Goal: Task Accomplishment & Management: Complete application form

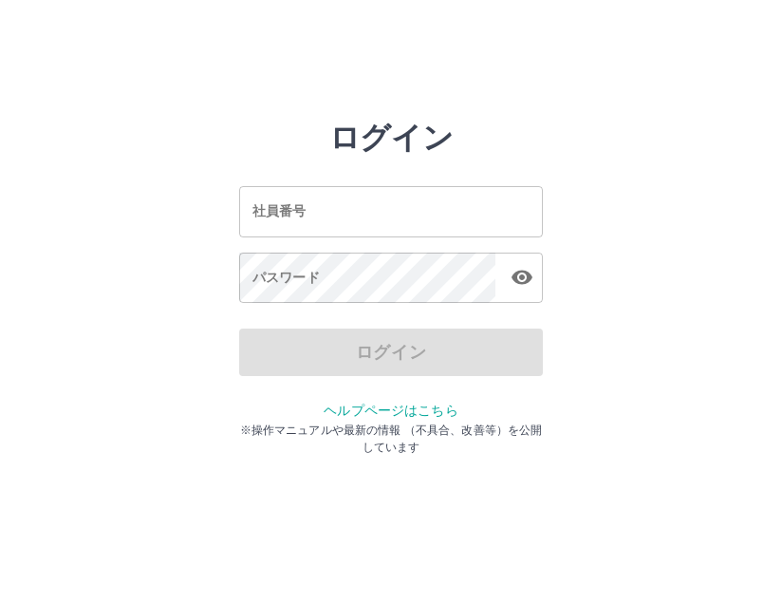
click at [497, 213] on input "社員番号" at bounding box center [391, 211] width 304 height 50
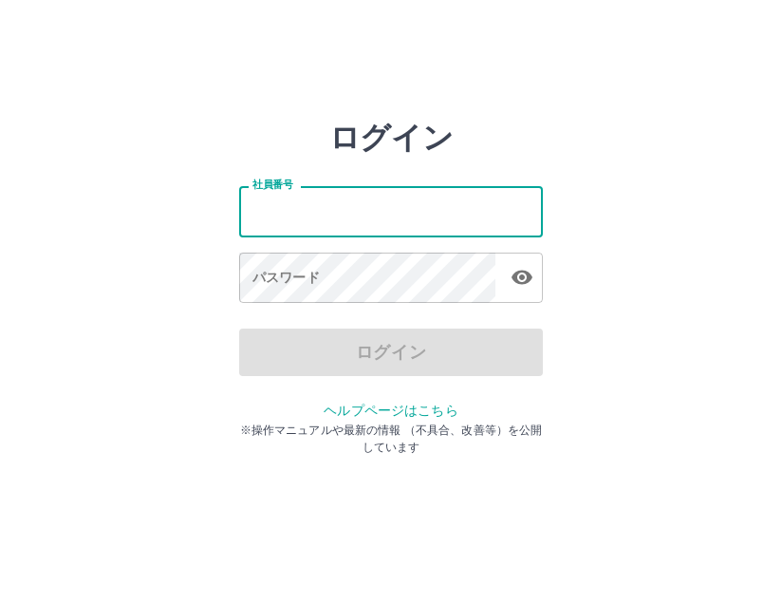
type input "*******"
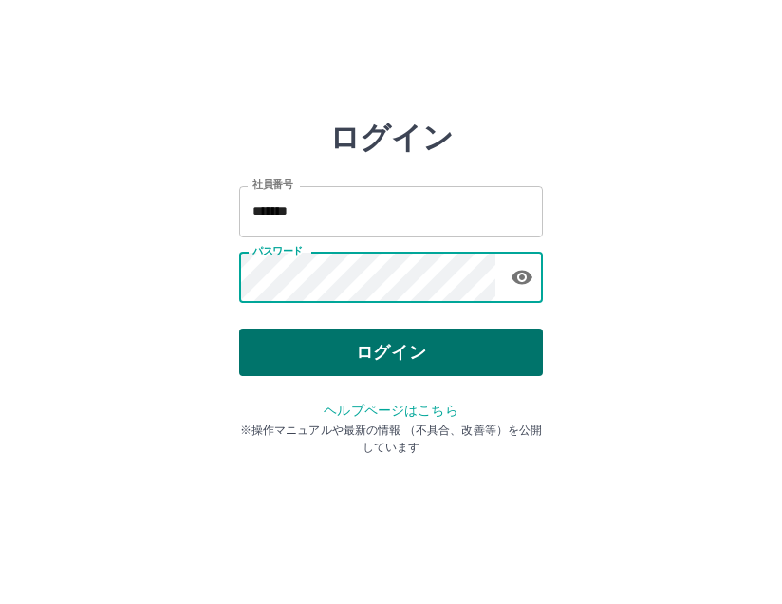
click at [374, 332] on button "ログイン" at bounding box center [391, 351] width 304 height 47
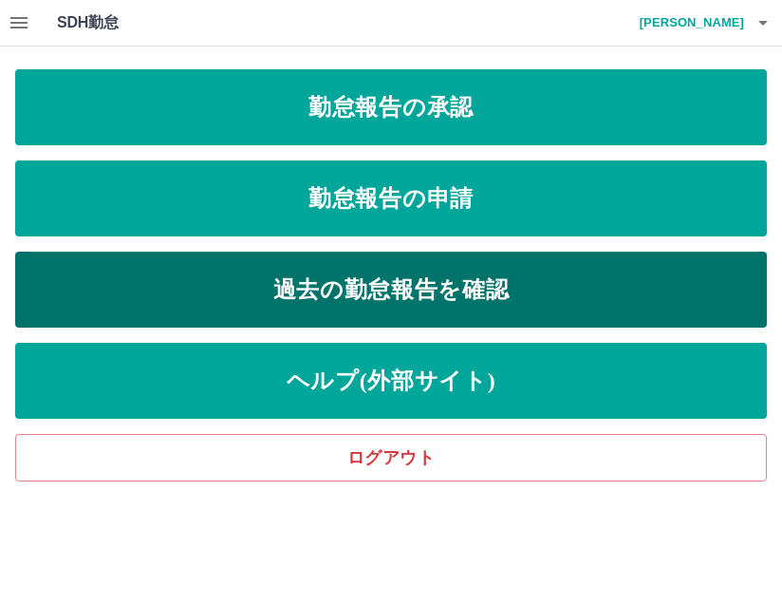
click at [411, 274] on link "過去の勤怠報告を確認" at bounding box center [391, 290] width 752 height 76
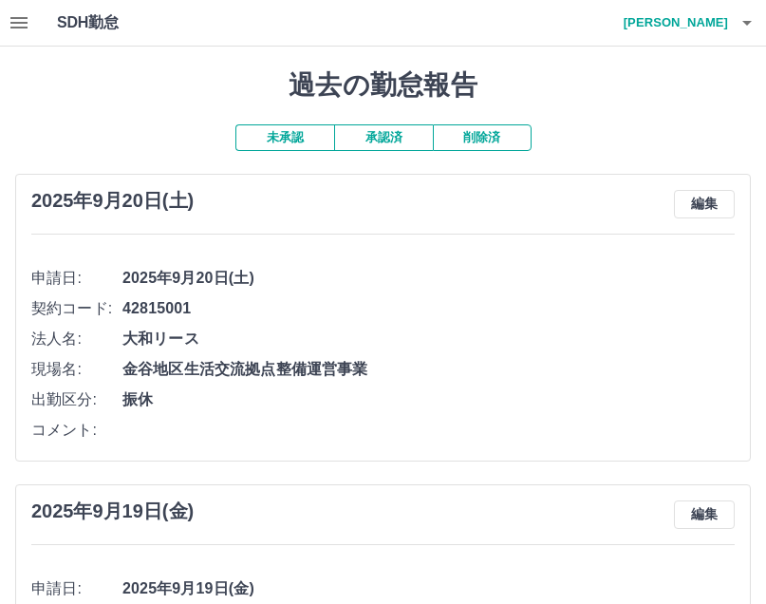
click at [9, 13] on icon "button" at bounding box center [19, 22] width 23 height 23
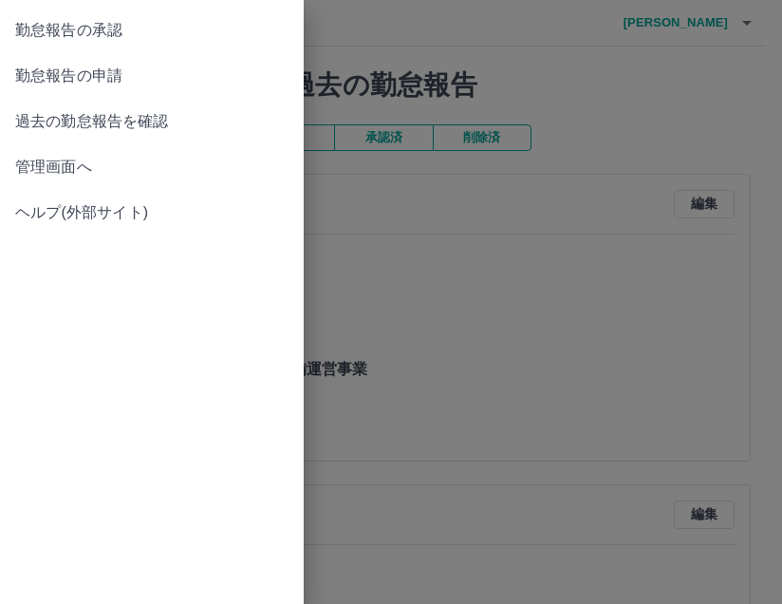
drag, startPoint x: 57, startPoint y: 37, endPoint x: 69, endPoint y: 80, distance: 44.5
click at [69, 80] on ul "勤怠報告の承認 勤怠報告の申請 過去の勤怠報告を確認 管理画面へ ヘルプ(外部サイト)" at bounding box center [152, 121] width 304 height 243
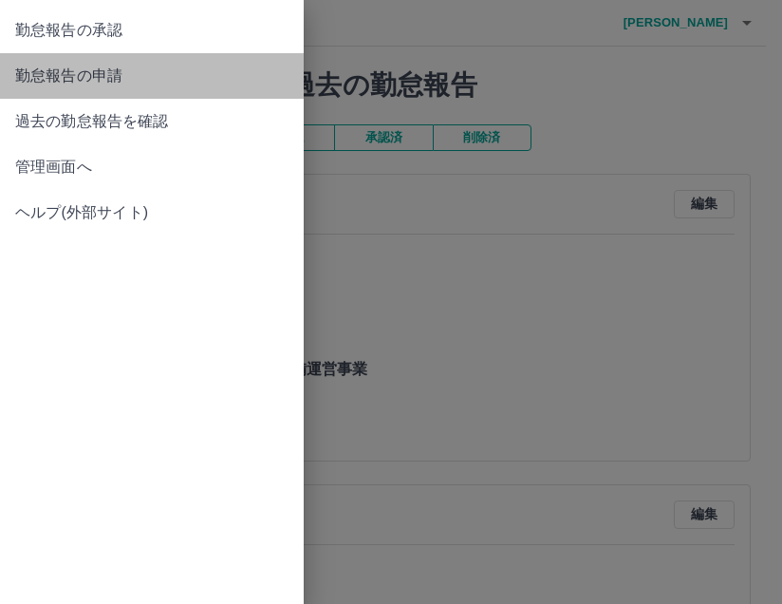
click at [69, 80] on span "勤怠報告の申請" at bounding box center [151, 76] width 273 height 23
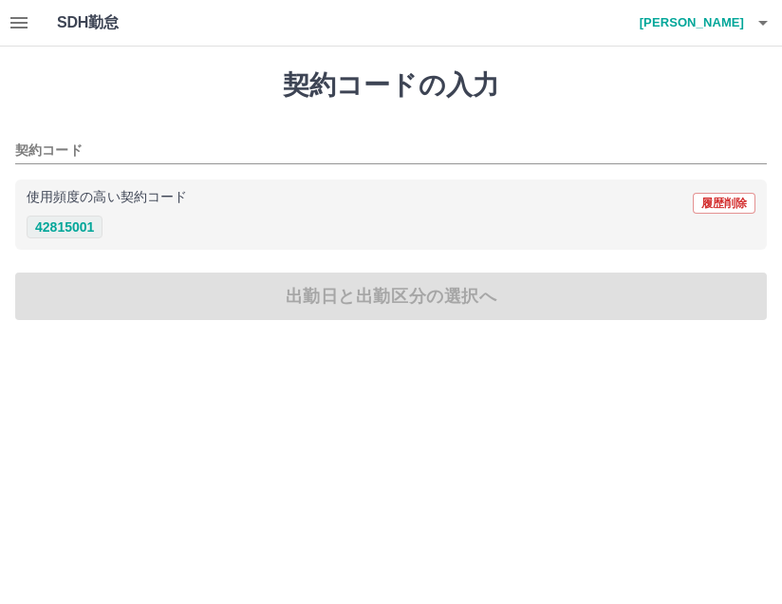
click at [54, 219] on button "42815001" at bounding box center [65, 226] width 76 height 23
type input "********"
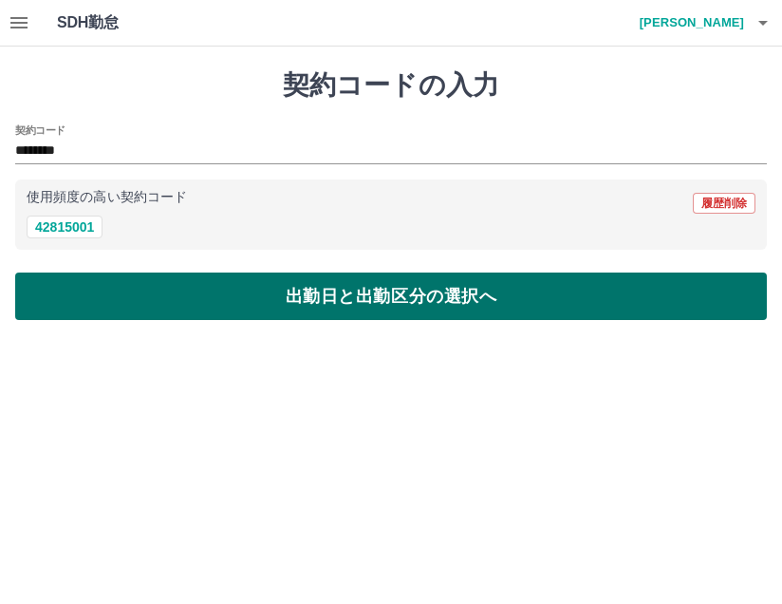
click at [137, 306] on button "出勤日と出勤区分の選択へ" at bounding box center [391, 295] width 752 height 47
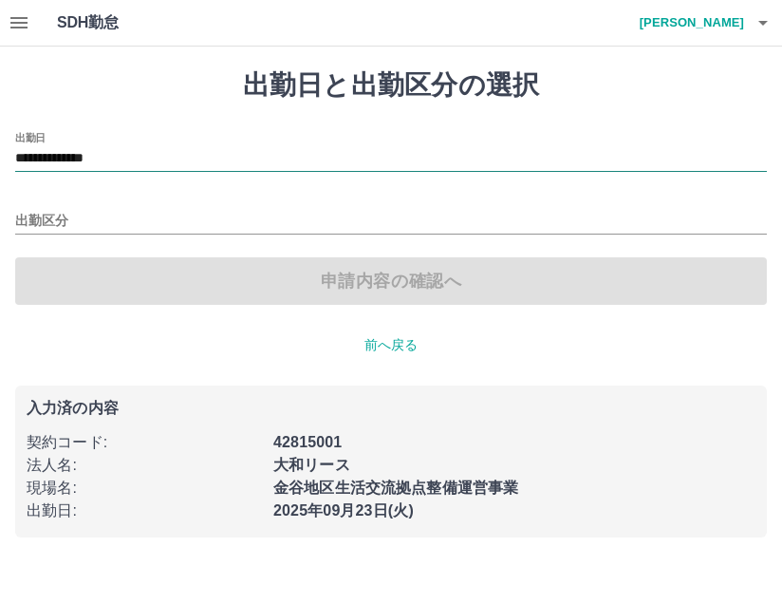
click at [98, 158] on input "**********" at bounding box center [391, 159] width 752 height 24
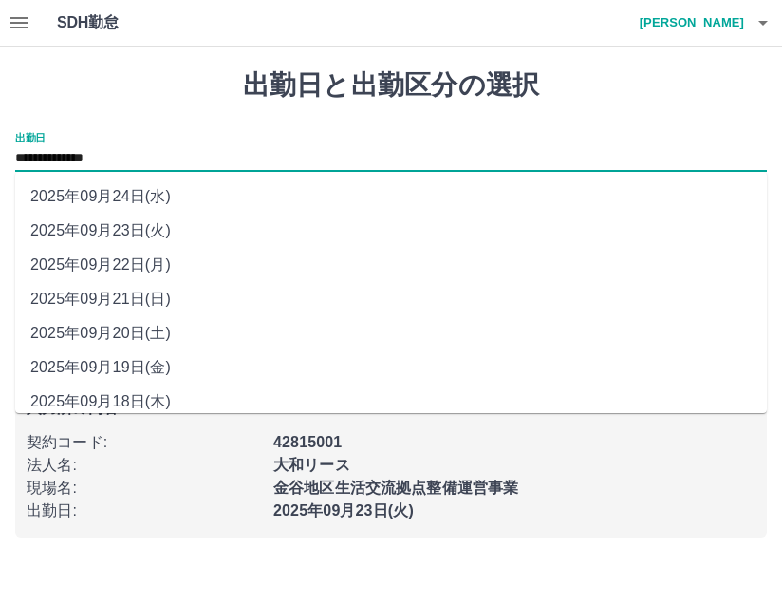
click at [145, 296] on li "2025年09月21日(日)" at bounding box center [391, 299] width 752 height 34
type input "**********"
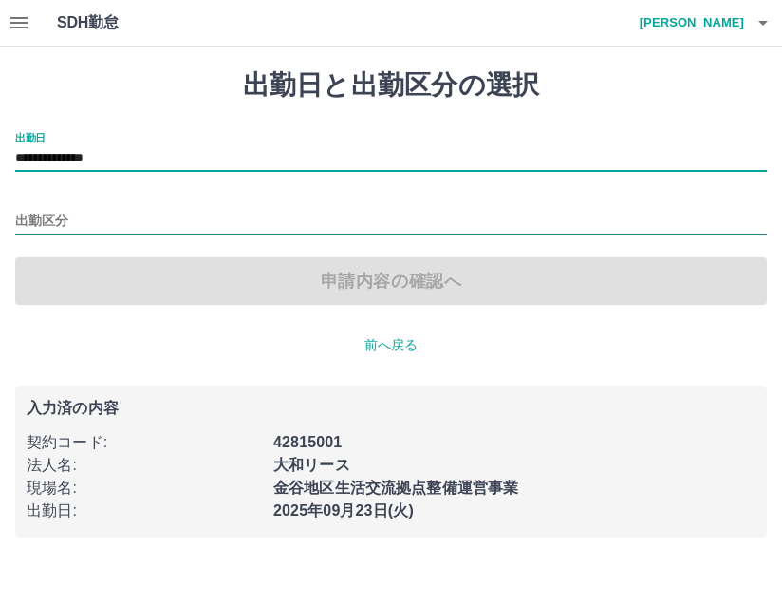
click at [125, 230] on input "出勤区分" at bounding box center [391, 222] width 752 height 24
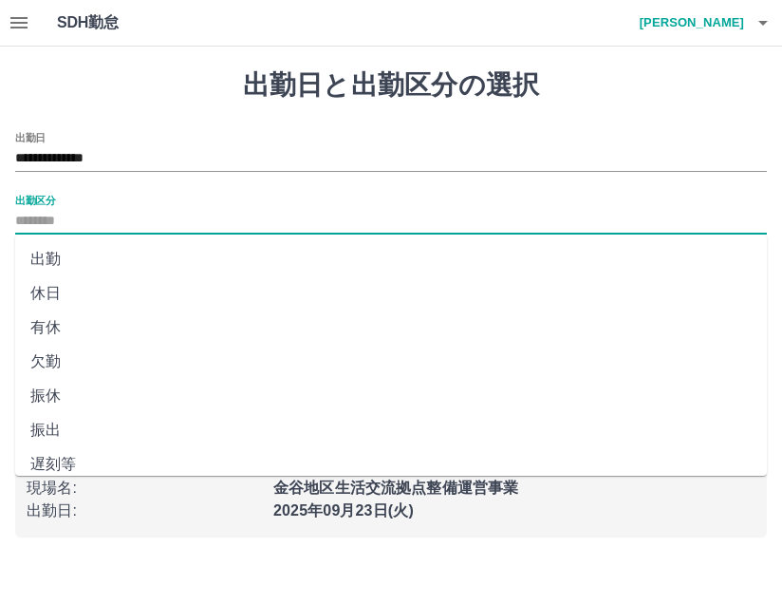
click at [107, 276] on li "休日" at bounding box center [391, 293] width 752 height 34
type input "**"
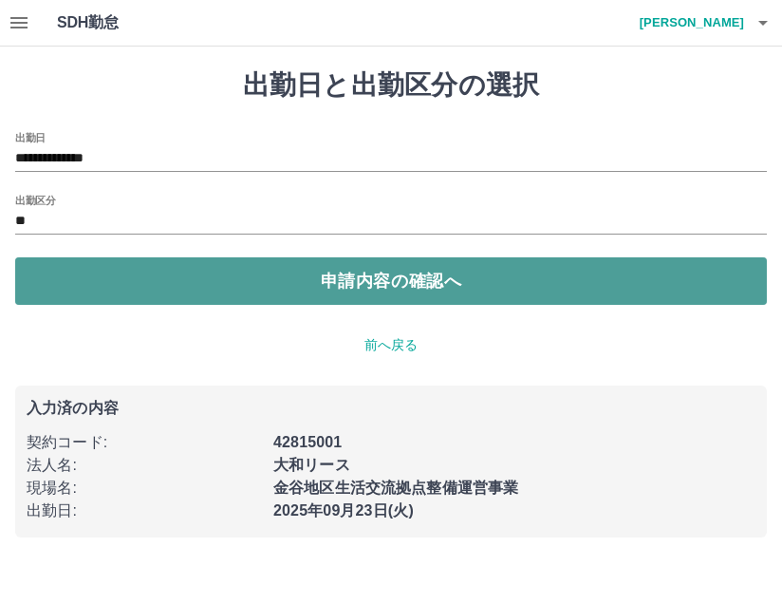
click at [119, 287] on button "申請内容の確認へ" at bounding box center [391, 280] width 752 height 47
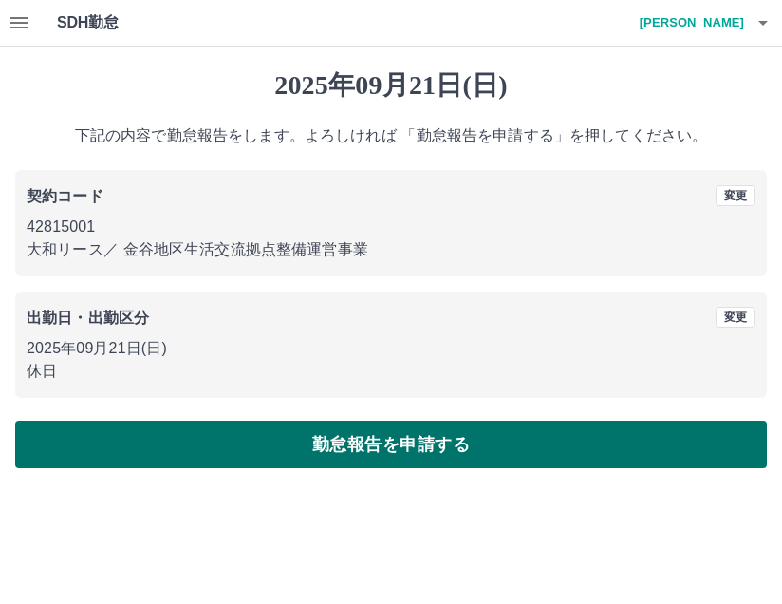
click at [261, 441] on button "勤怠報告を申請する" at bounding box center [391, 444] width 752 height 47
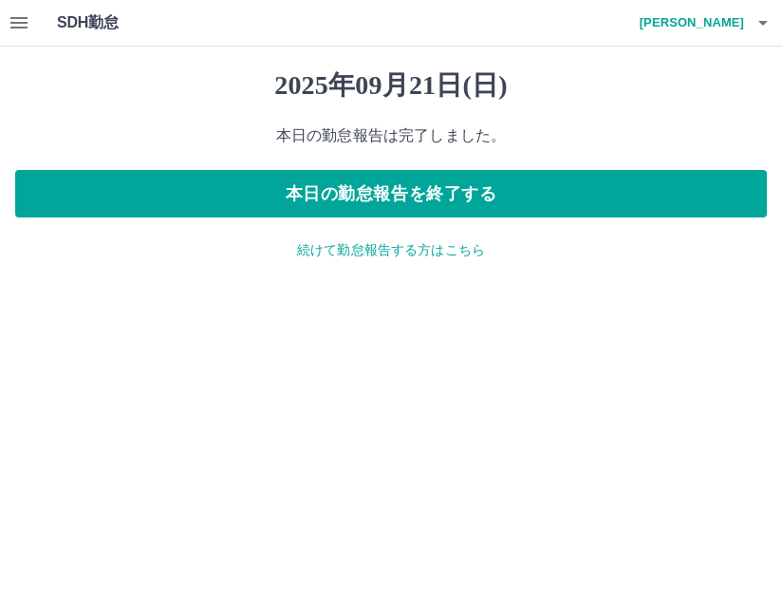
click at [386, 249] on p "続けて勤怠報告する方はこちら" at bounding box center [391, 250] width 752 height 20
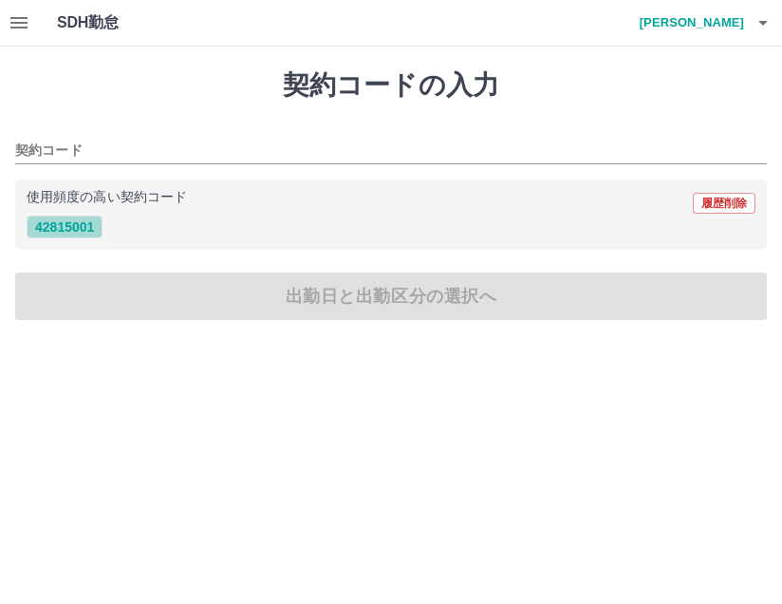
click at [88, 225] on button "42815001" at bounding box center [65, 226] width 76 height 23
type input "********"
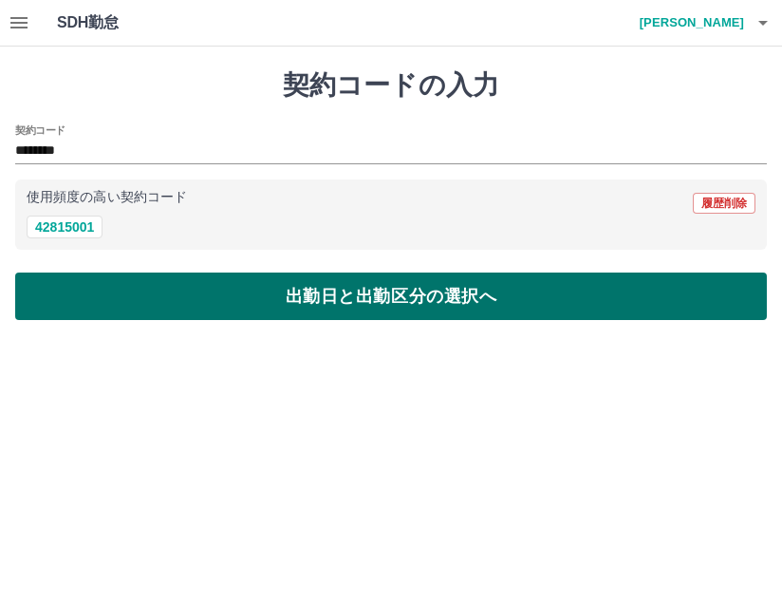
click at [152, 284] on button "出勤日と出勤区分の選択へ" at bounding box center [391, 295] width 752 height 47
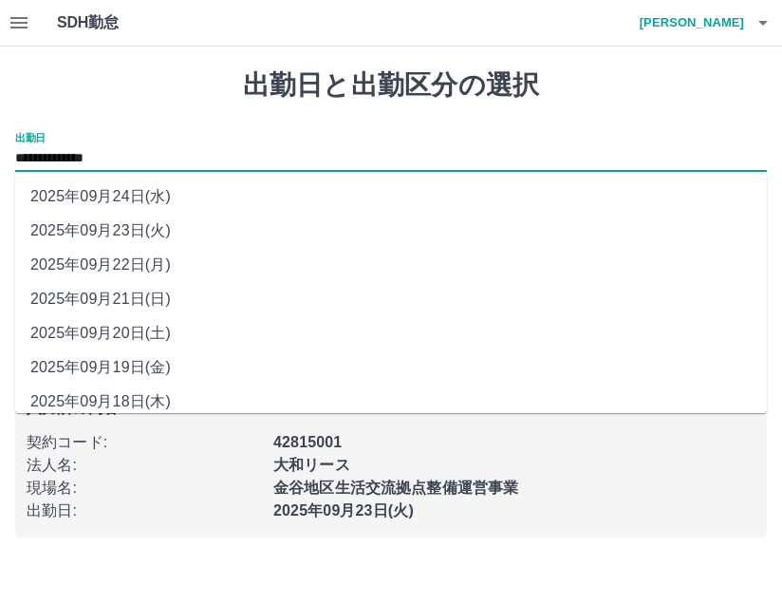
drag, startPoint x: 148, startPoint y: 159, endPoint x: 148, endPoint y: 177, distance: 17.1
click at [148, 158] on input "**********" at bounding box center [391, 159] width 752 height 24
click at [164, 275] on li "2025年09月22日(月)" at bounding box center [391, 265] width 752 height 34
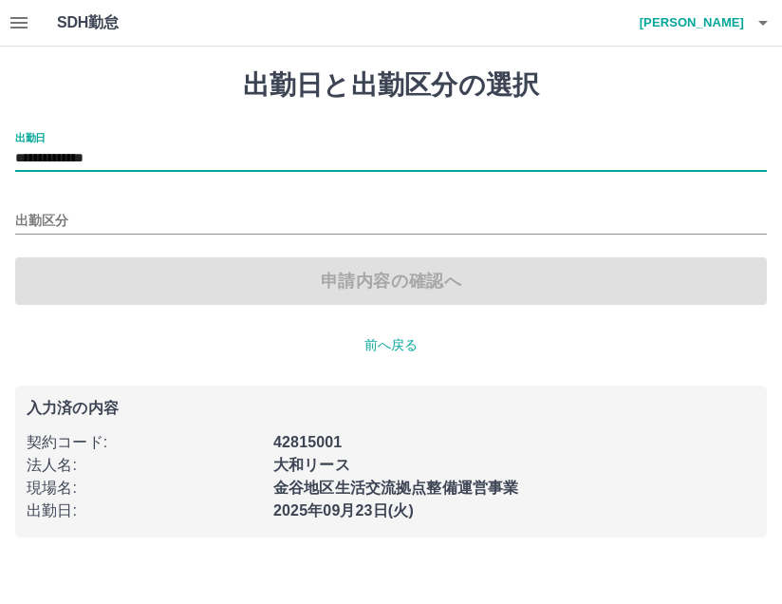
type input "**********"
click at [144, 222] on input "出勤区分" at bounding box center [391, 222] width 752 height 24
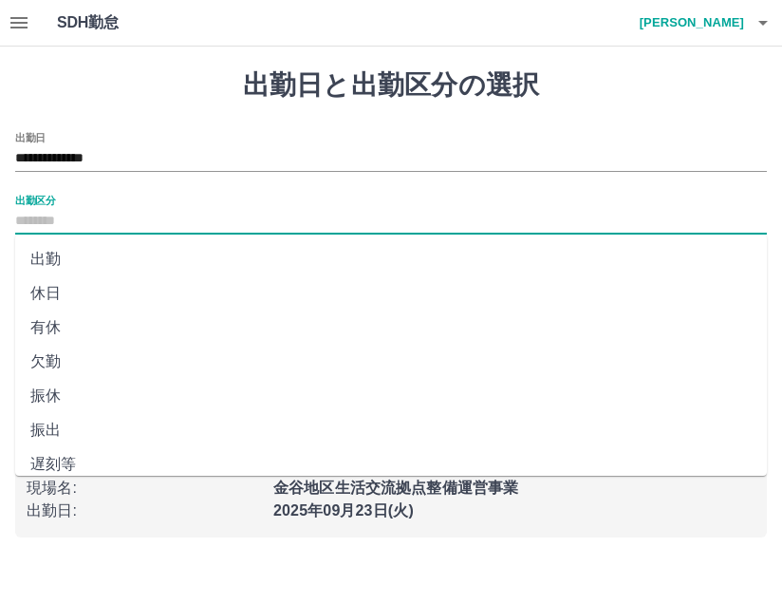
click at [132, 259] on li "出勤" at bounding box center [391, 259] width 752 height 34
type input "**"
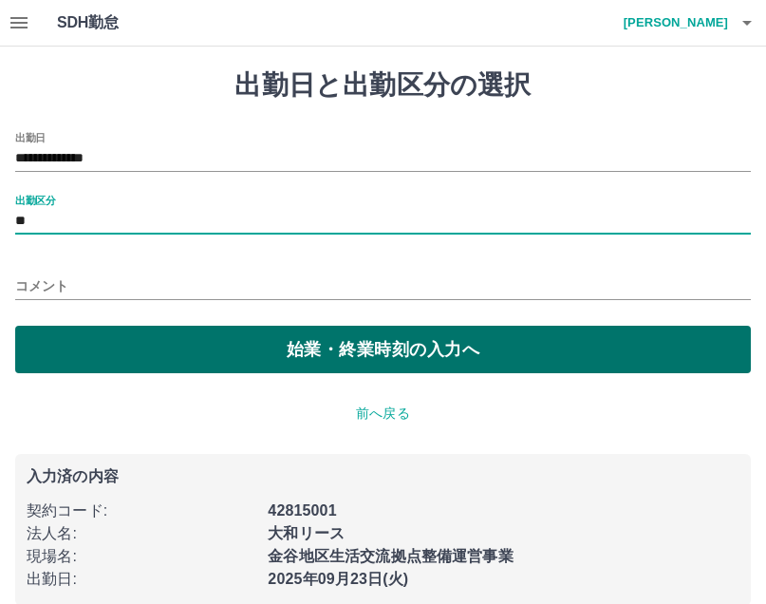
click at [174, 330] on button "始業・終業時刻の入力へ" at bounding box center [383, 349] width 736 height 47
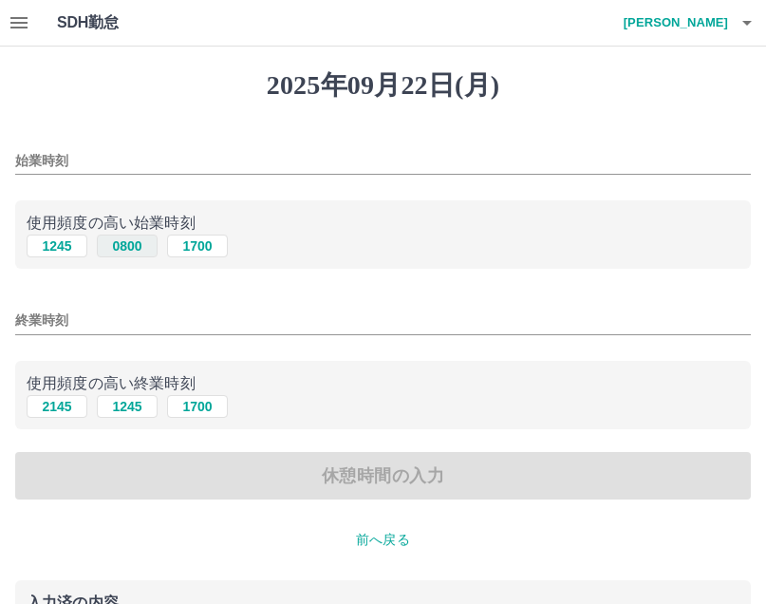
click at [134, 243] on button "0800" at bounding box center [127, 245] width 61 height 23
type input "****"
click at [194, 406] on button "1700" at bounding box center [197, 406] width 61 height 23
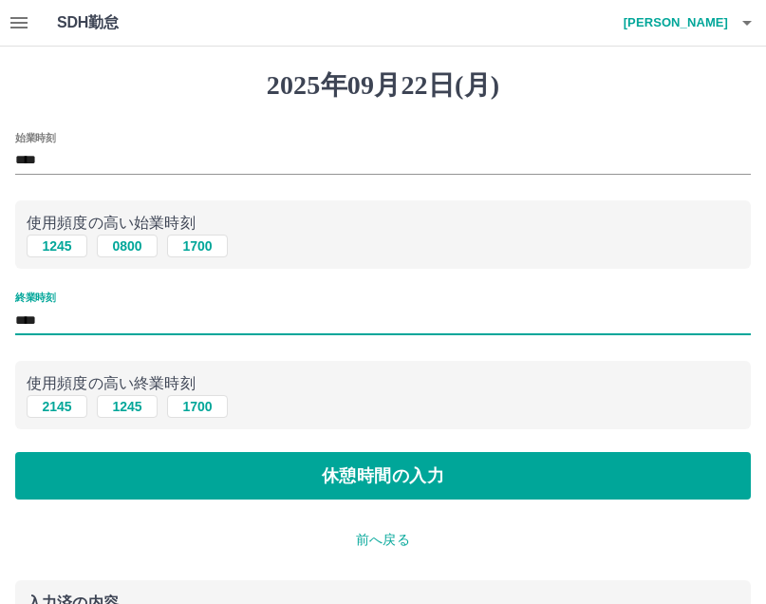
click at [187, 317] on input "****" at bounding box center [383, 321] width 736 height 28
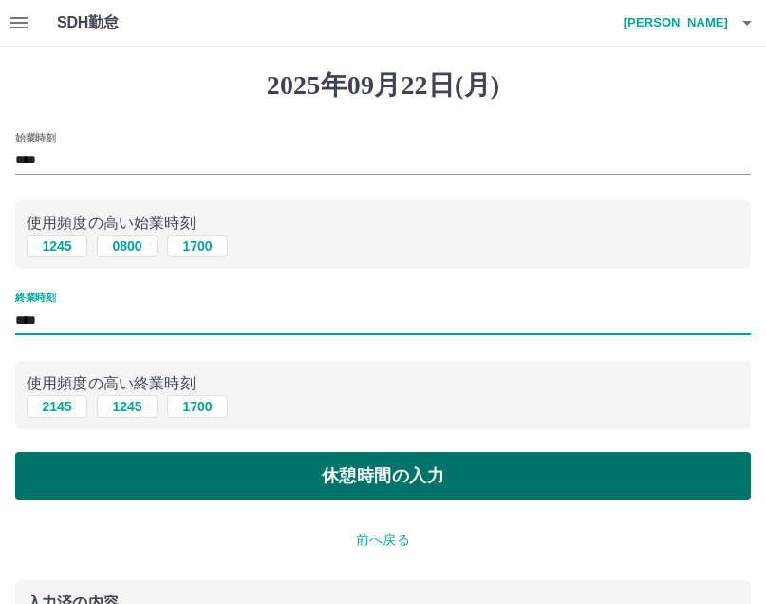
type input "****"
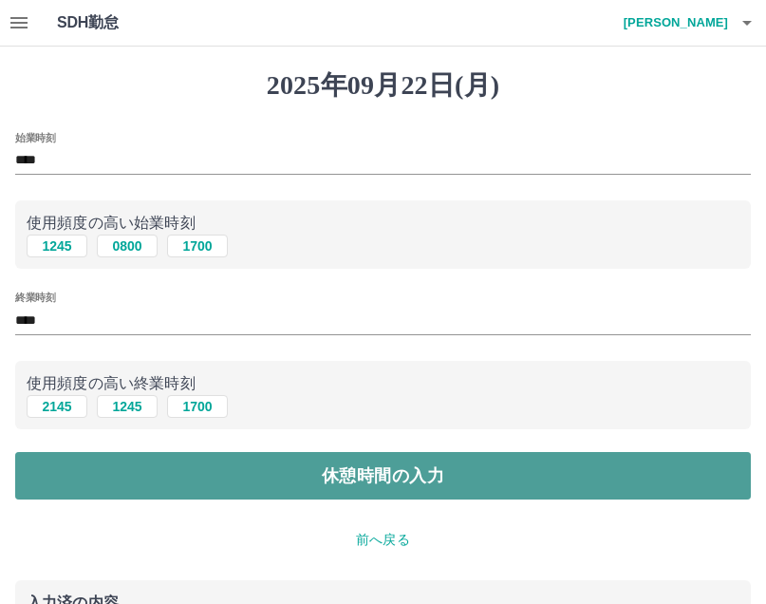
click at [272, 483] on button "休憩時間の入力" at bounding box center [383, 475] width 736 height 47
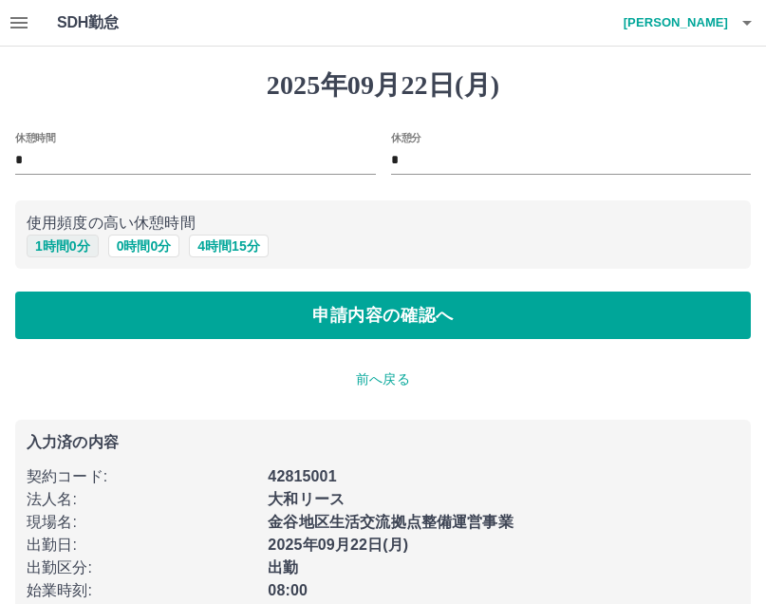
click at [47, 241] on button "1 時間 0 分" at bounding box center [63, 245] width 72 height 23
type input "*"
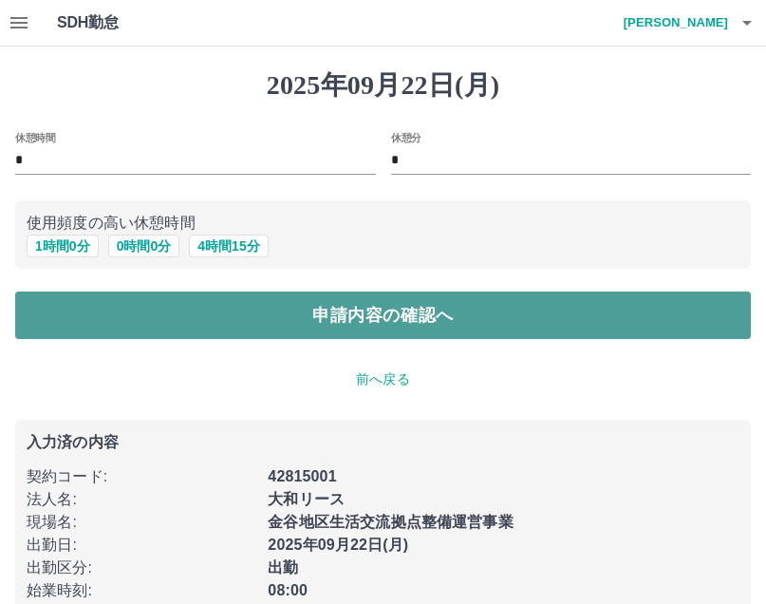
click at [129, 304] on button "申請内容の確認へ" at bounding box center [383, 314] width 736 height 47
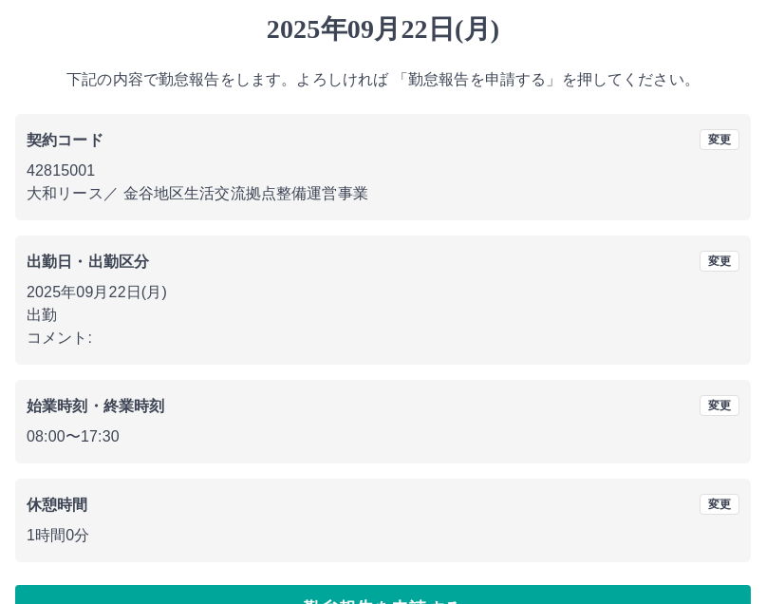
scroll to position [107, 0]
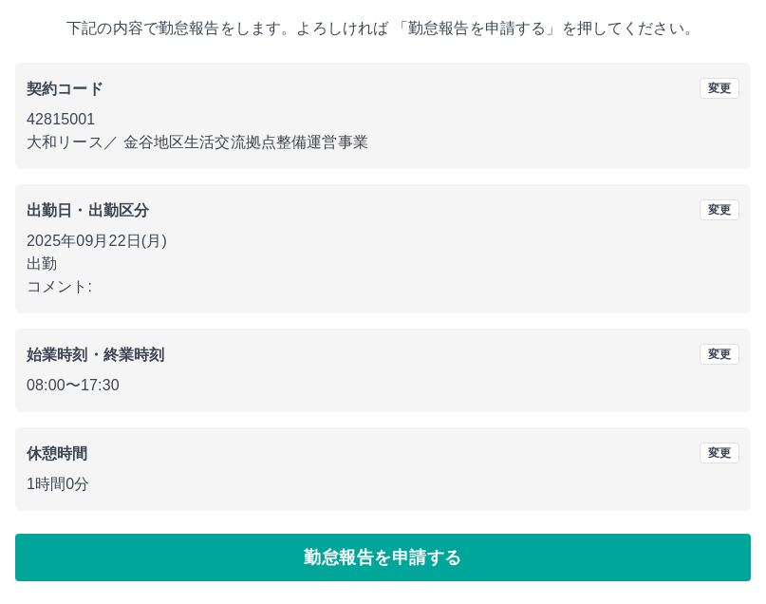
drag, startPoint x: 478, startPoint y: 536, endPoint x: 469, endPoint y: 533, distance: 10.2
click at [478, 536] on button "勤怠報告を申請する" at bounding box center [383, 557] width 736 height 47
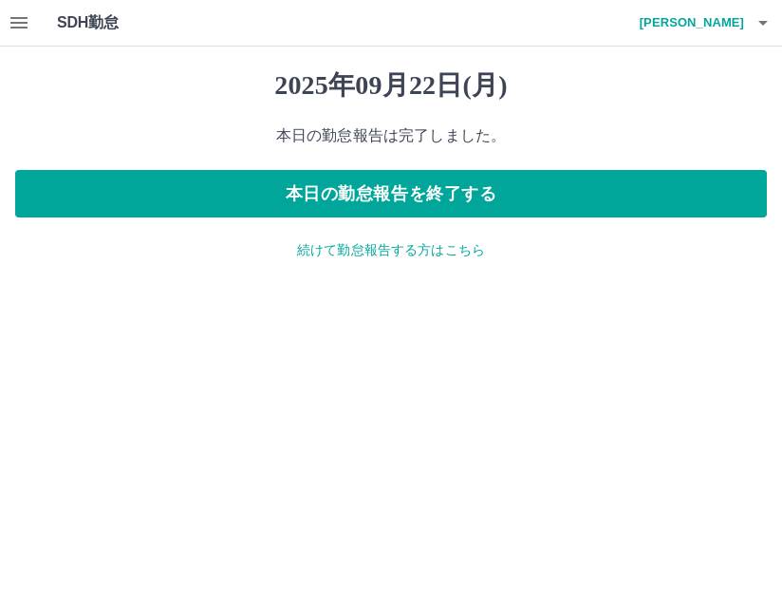
click at [386, 257] on p "続けて勤怠報告する方はこちら" at bounding box center [391, 250] width 752 height 20
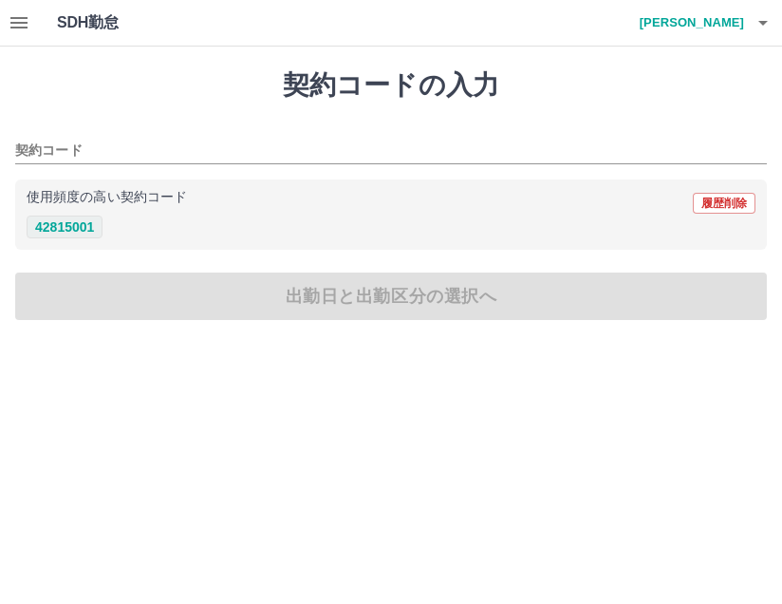
click at [54, 230] on button "42815001" at bounding box center [65, 226] width 76 height 23
type input "********"
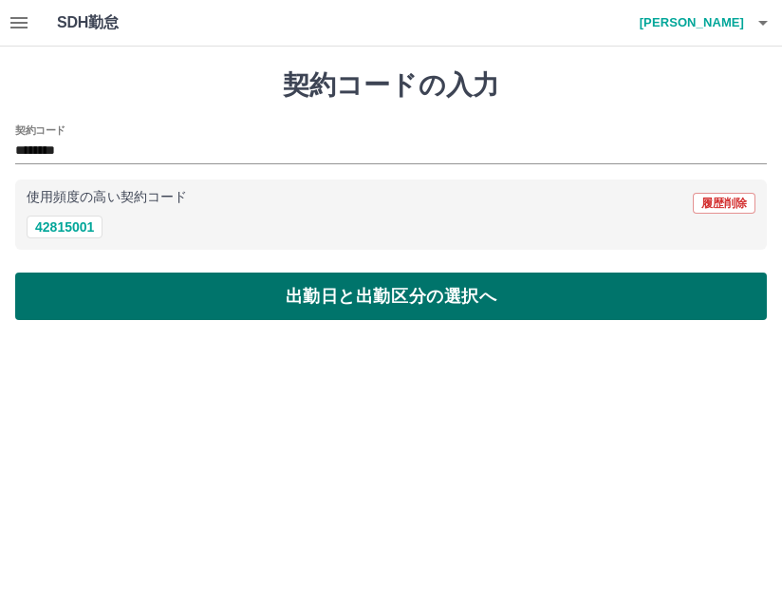
click at [92, 286] on button "出勤日と出勤区分の選択へ" at bounding box center [391, 295] width 752 height 47
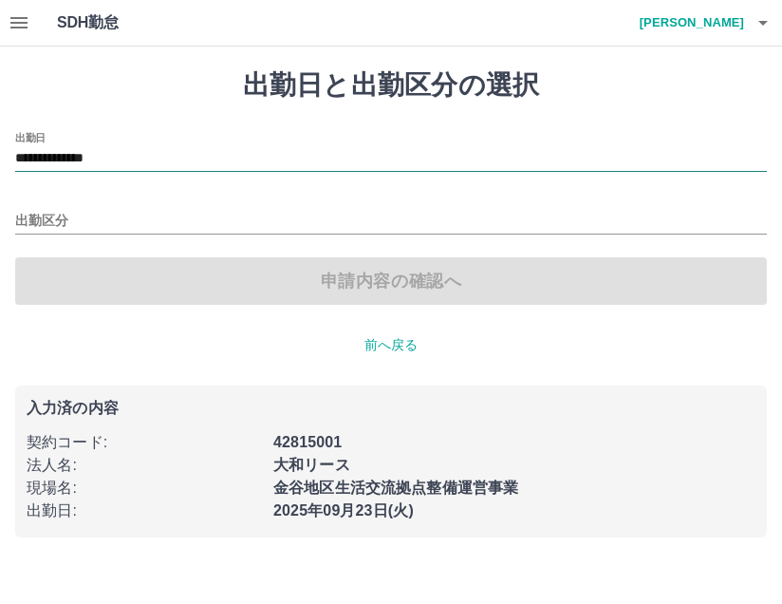
click at [111, 156] on input "**********" at bounding box center [391, 159] width 752 height 24
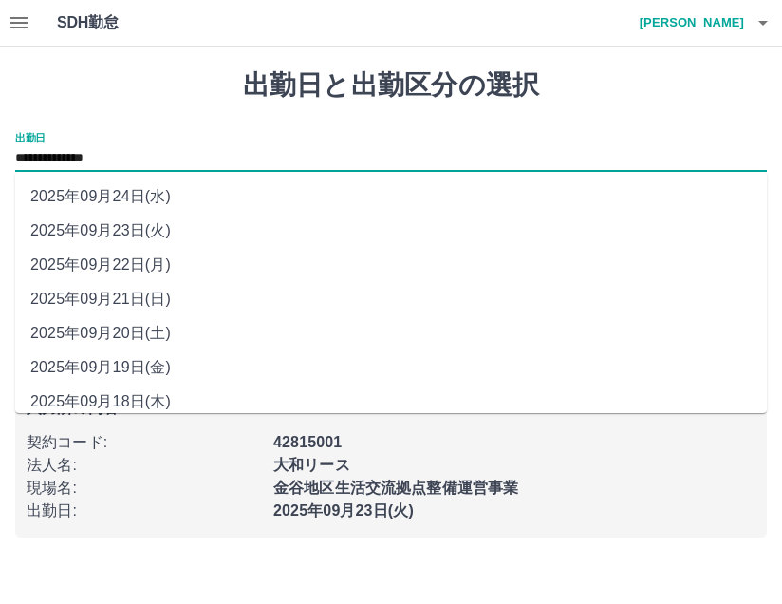
click at [134, 139] on div "**********" at bounding box center [391, 152] width 752 height 40
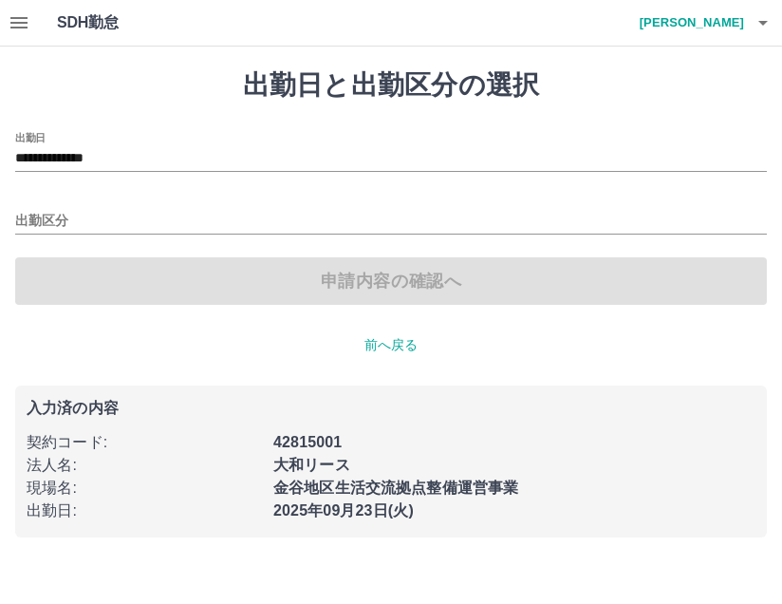
click at [254, 70] on h1 "出勤日と出勤区分の選択" at bounding box center [391, 85] width 752 height 32
click at [201, 235] on div "**********" at bounding box center [391, 218] width 752 height 173
click at [193, 222] on input "出勤区分" at bounding box center [391, 222] width 752 height 24
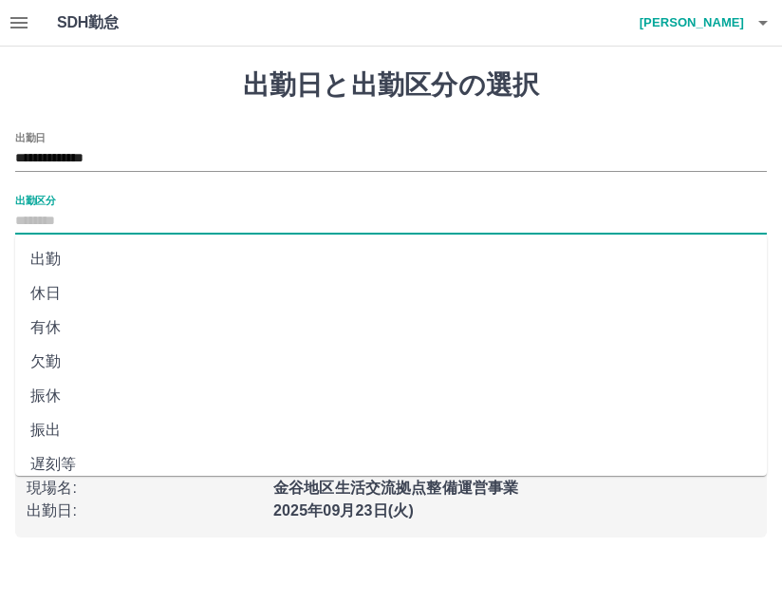
click at [134, 420] on li "振出" at bounding box center [391, 430] width 752 height 34
type input "**"
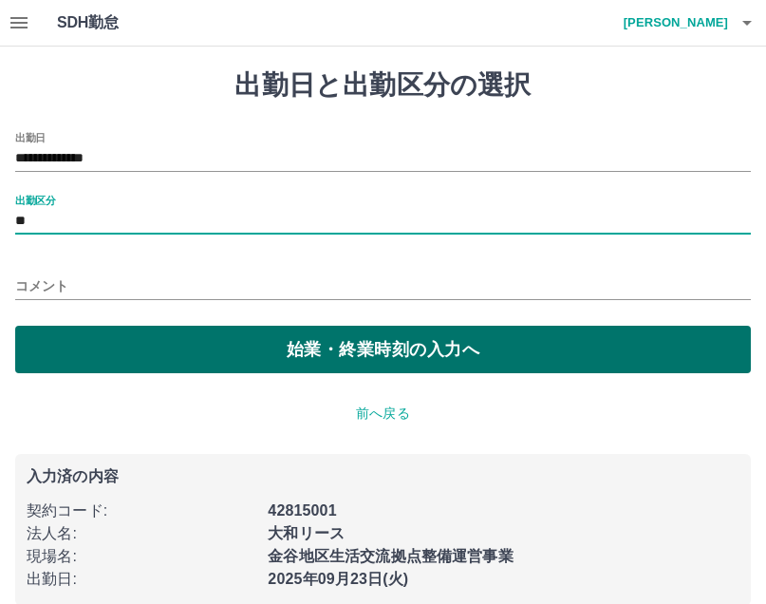
click at [250, 351] on button "始業・終業時刻の入力へ" at bounding box center [383, 349] width 736 height 47
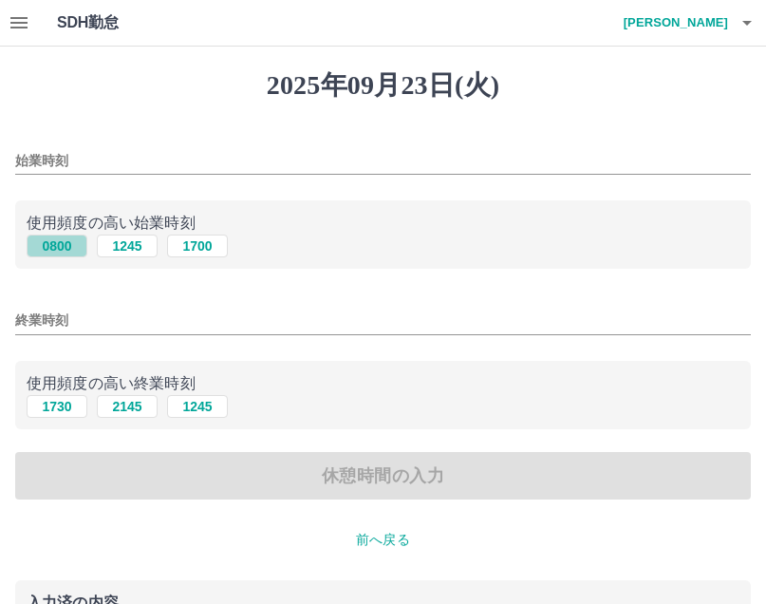
click at [69, 250] on button "0800" at bounding box center [57, 245] width 61 height 23
type input "****"
click at [66, 418] on button "1730" at bounding box center [57, 406] width 61 height 23
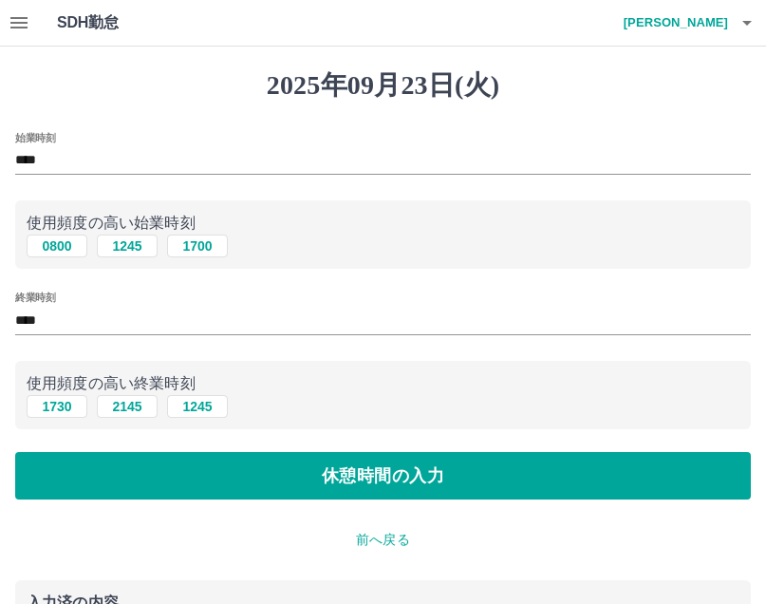
drag, startPoint x: 139, startPoint y: 317, endPoint x: 155, endPoint y: 312, distance: 16.8
click at [140, 316] on input "****" at bounding box center [383, 321] width 736 height 28
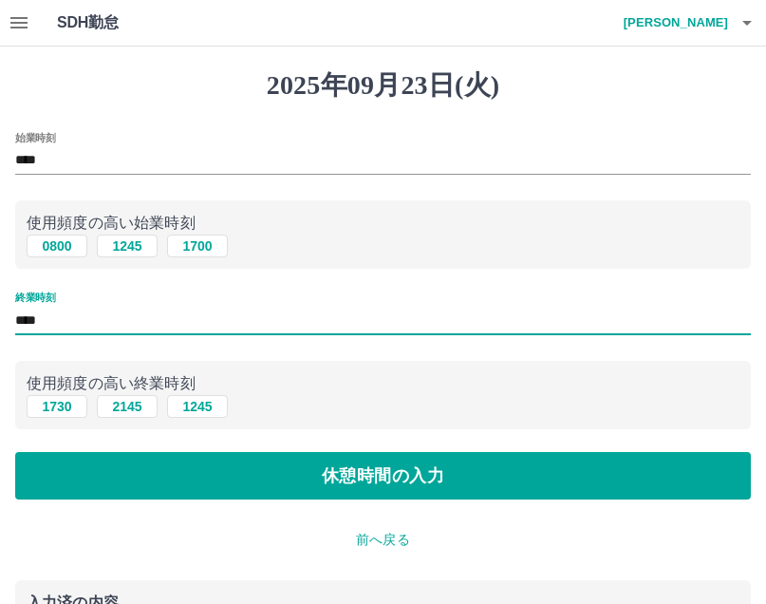
type input "****"
click at [259, 449] on div "始業時刻 **** 使用頻度の高い始業時刻 0800 [DATE] [DATE] 終業時刻 **** 使用頻度の高い終業時刻 [DATE] 2145 [DAT…" at bounding box center [383, 316] width 736 height 368
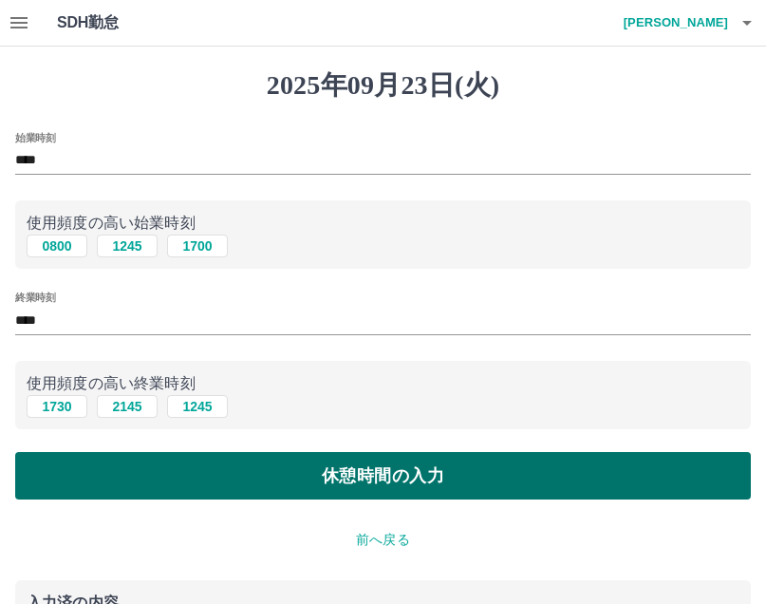
click at [259, 462] on button "休憩時間の入力" at bounding box center [383, 475] width 736 height 47
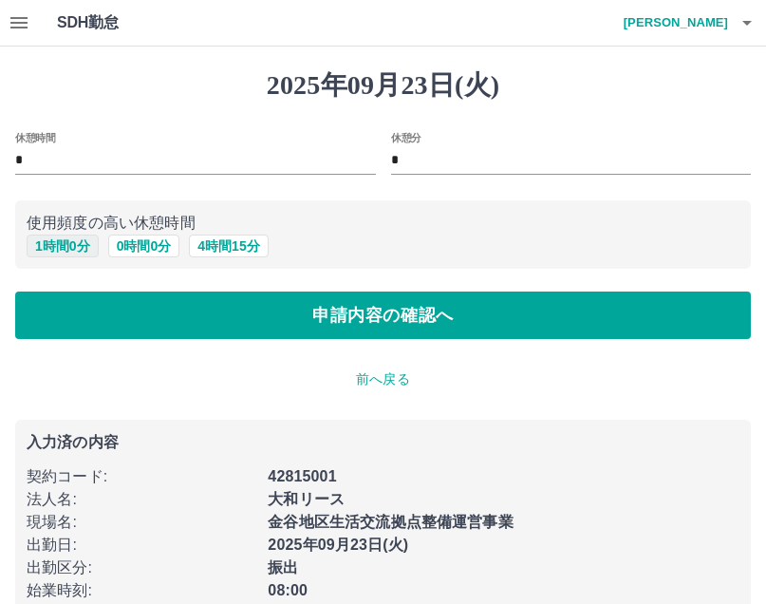
drag, startPoint x: 52, startPoint y: 246, endPoint x: 72, endPoint y: 251, distance: 20.5
click at [52, 244] on button "1 時間 0 分" at bounding box center [63, 245] width 72 height 23
type input "*"
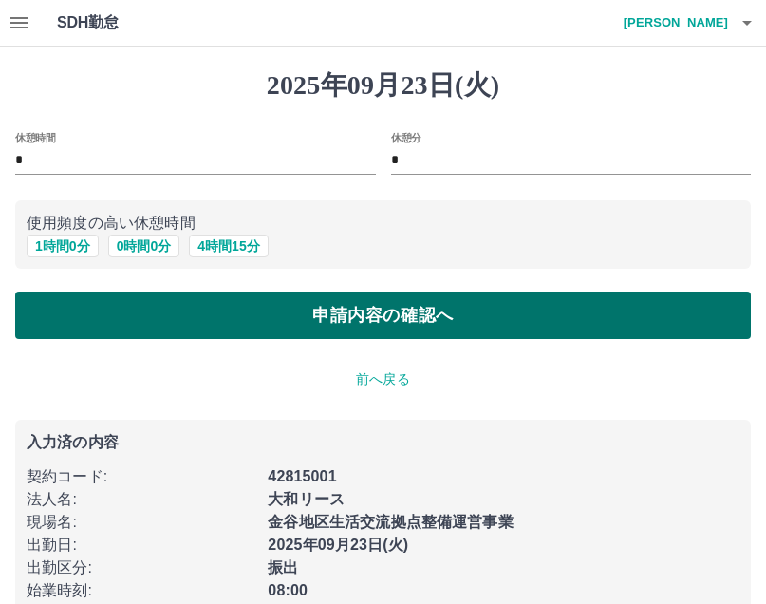
click at [127, 297] on button "申請内容の確認へ" at bounding box center [383, 314] width 736 height 47
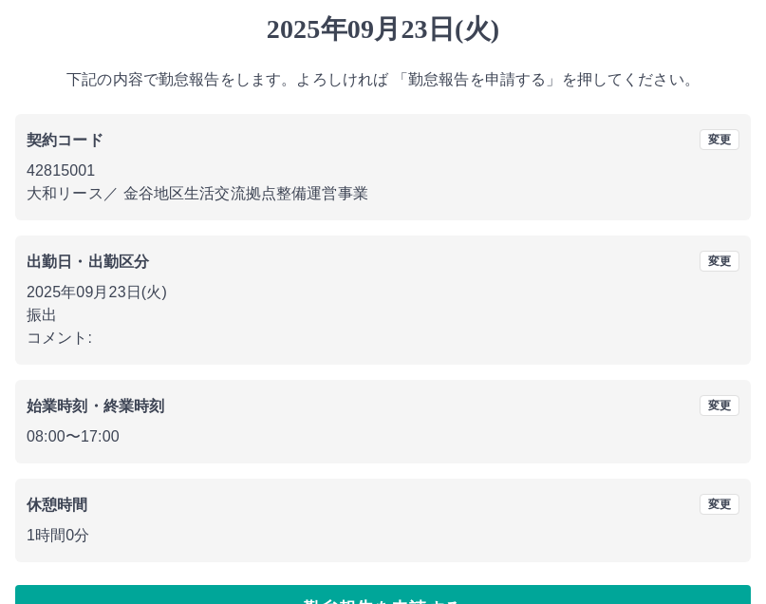
scroll to position [107, 0]
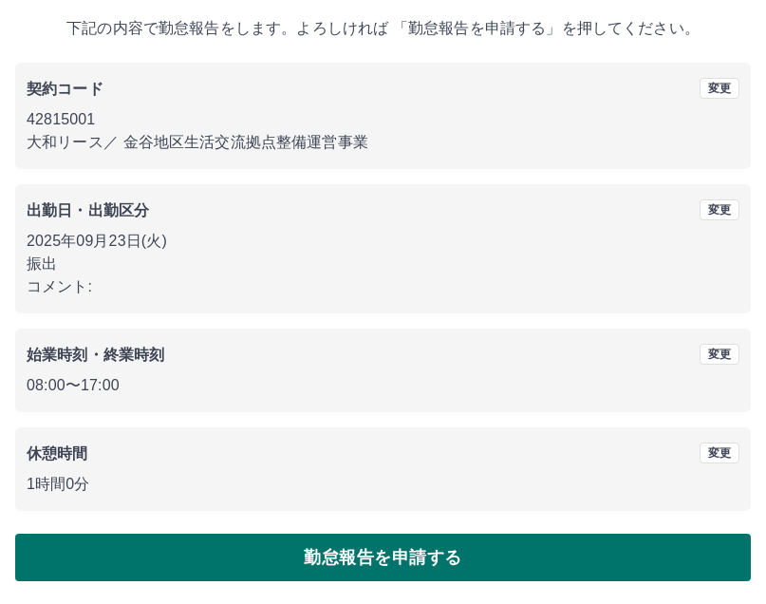
click at [339, 545] on button "勤怠報告を申請する" at bounding box center [383, 557] width 736 height 47
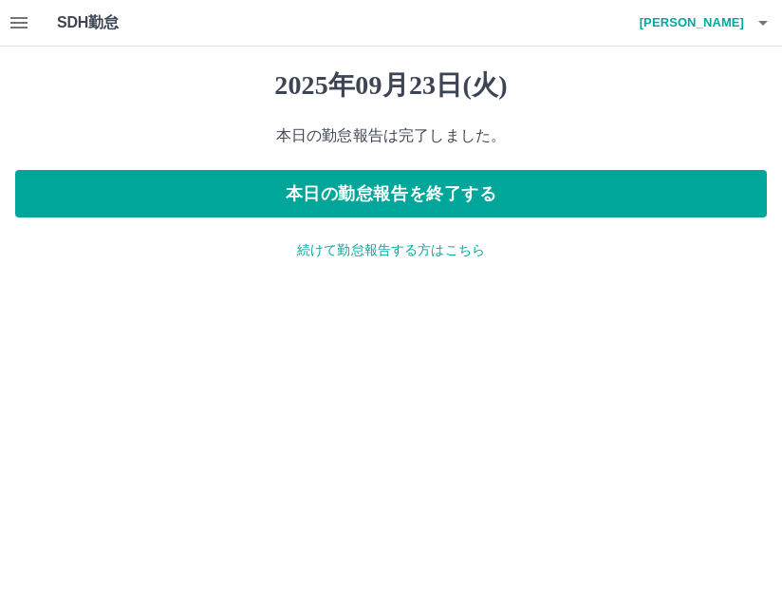
click at [20, 22] on icon "button" at bounding box center [18, 22] width 17 height 11
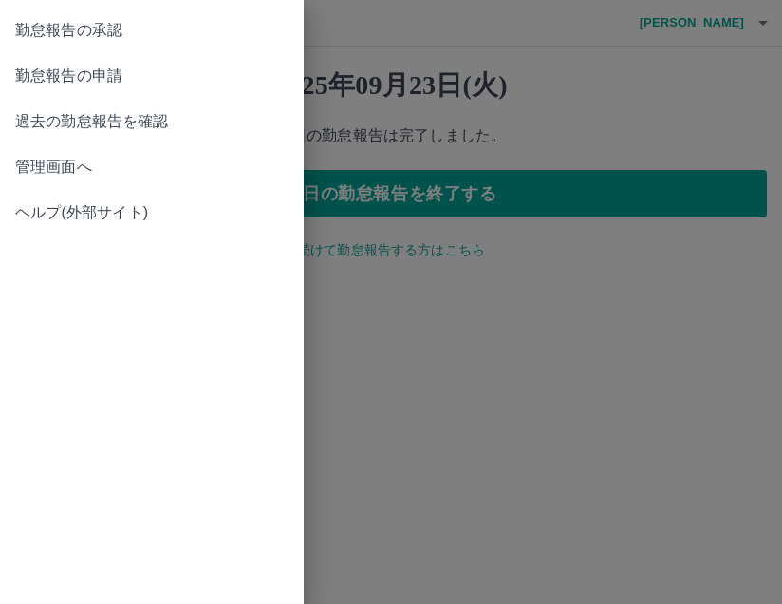
click at [75, 34] on span "勤怠報告の承認" at bounding box center [151, 30] width 273 height 23
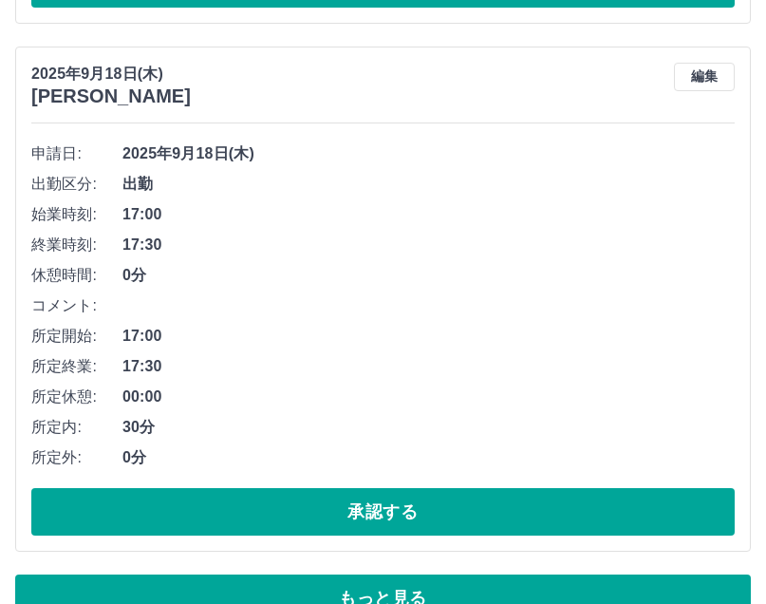
scroll to position [10890, 0]
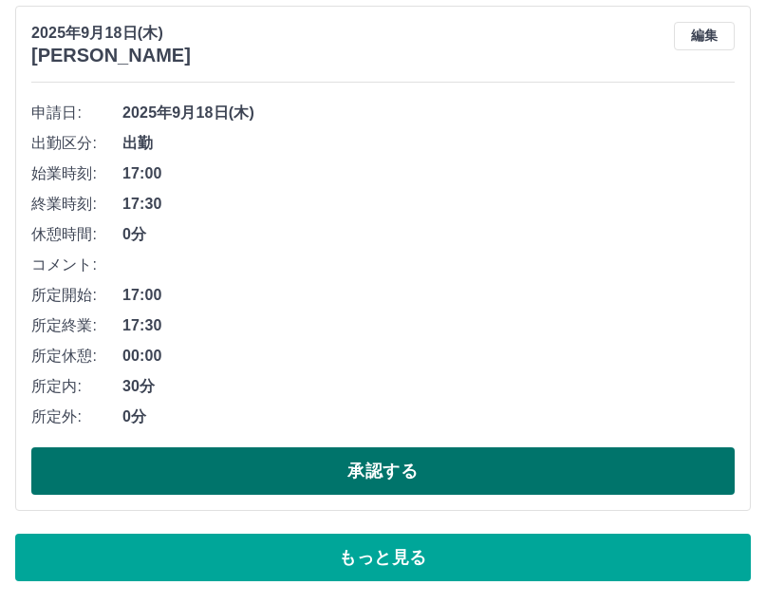
click at [336, 479] on button "承認する" at bounding box center [382, 470] width 703 height 47
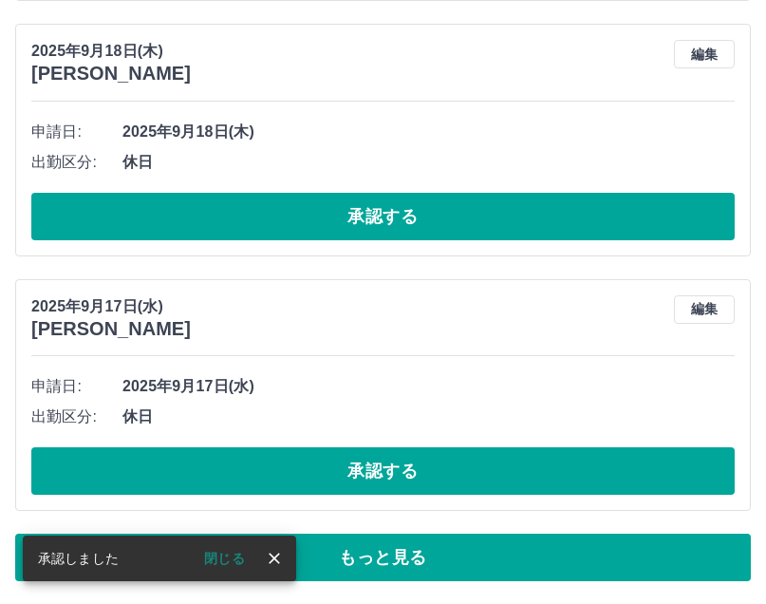
scroll to position [10617, 0]
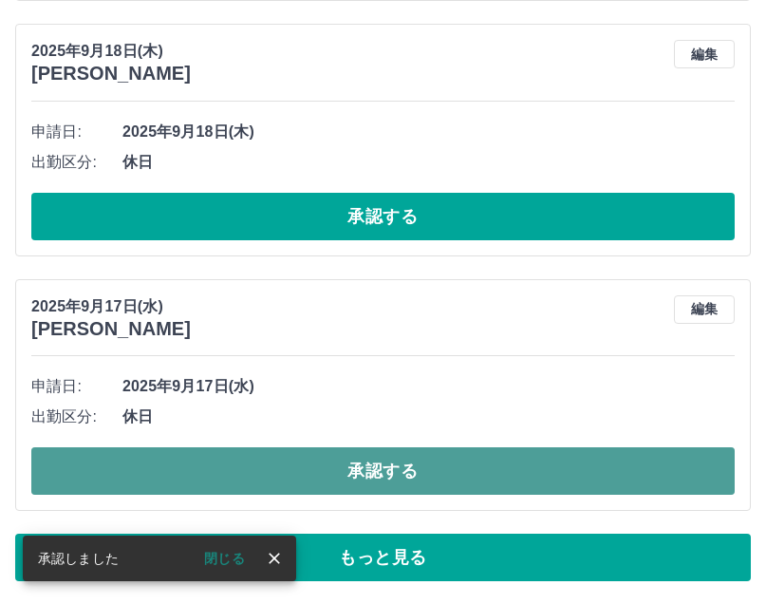
click at [337, 469] on button "承認する" at bounding box center [382, 470] width 703 height 47
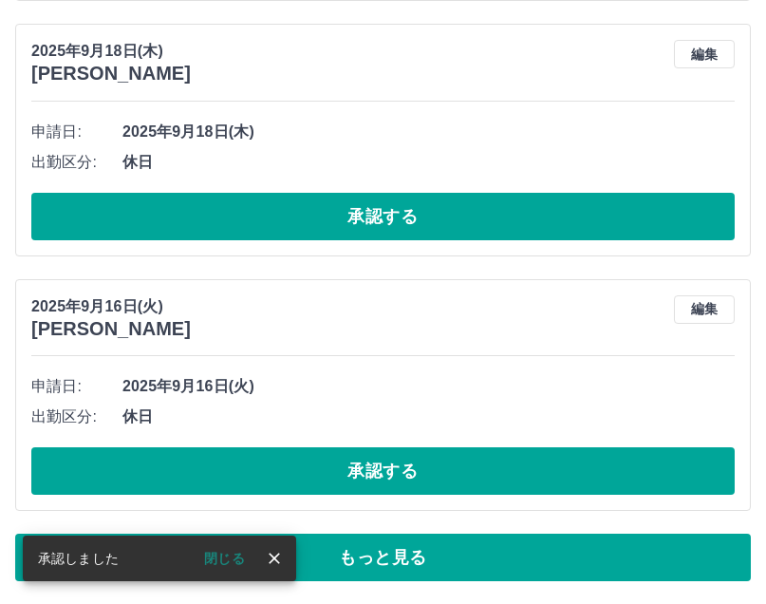
click at [337, 468] on button "承認する" at bounding box center [382, 470] width 703 height 47
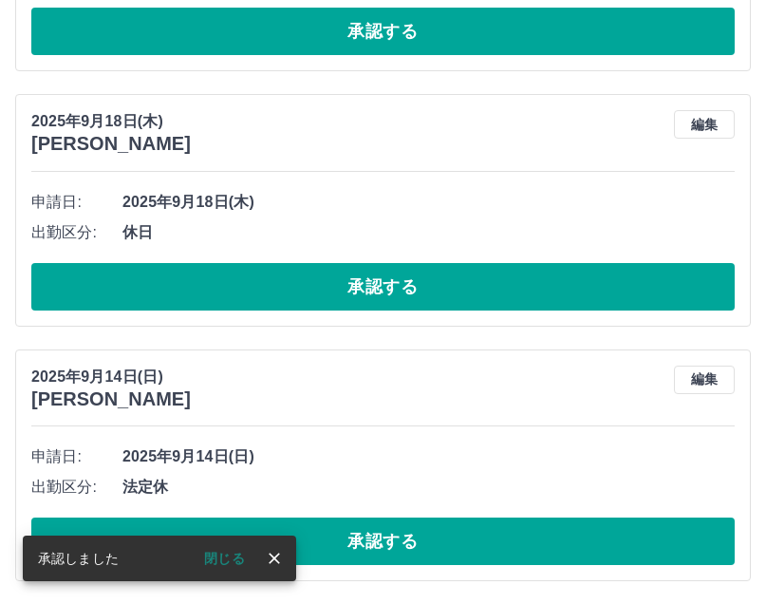
scroll to position [10547, 0]
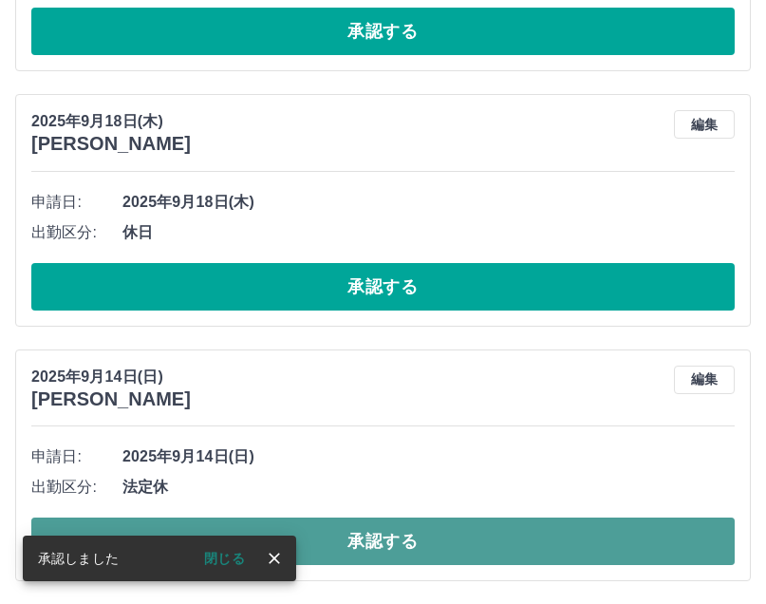
click at [328, 530] on button "承認する" at bounding box center [382, 540] width 703 height 47
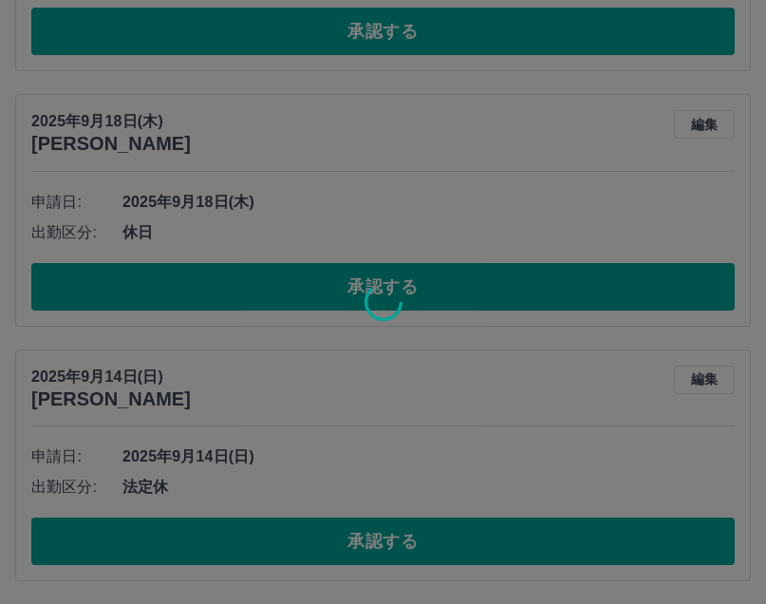
scroll to position [10292, 0]
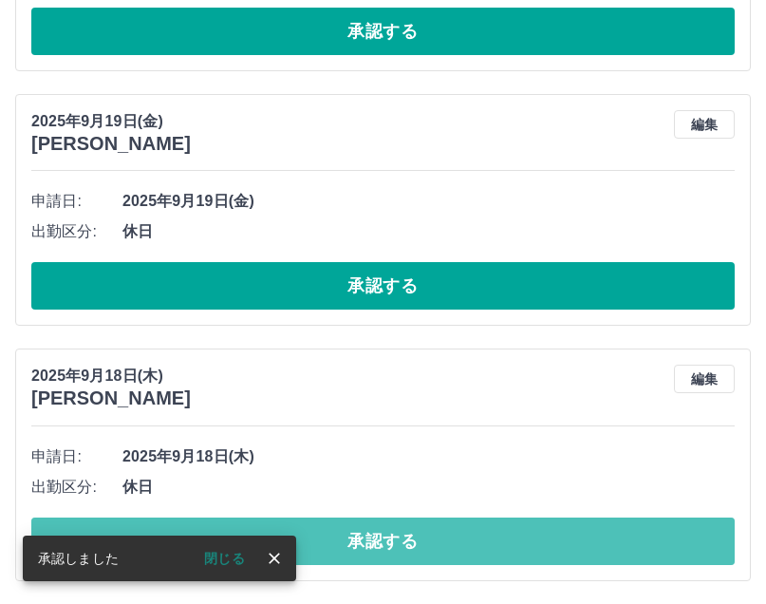
click at [328, 522] on button "承認する" at bounding box center [382, 540] width 703 height 47
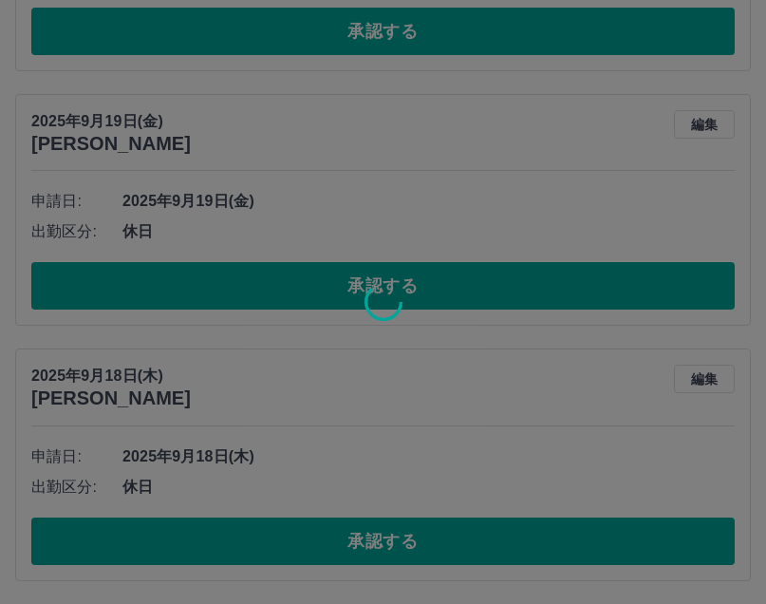
scroll to position [10037, 0]
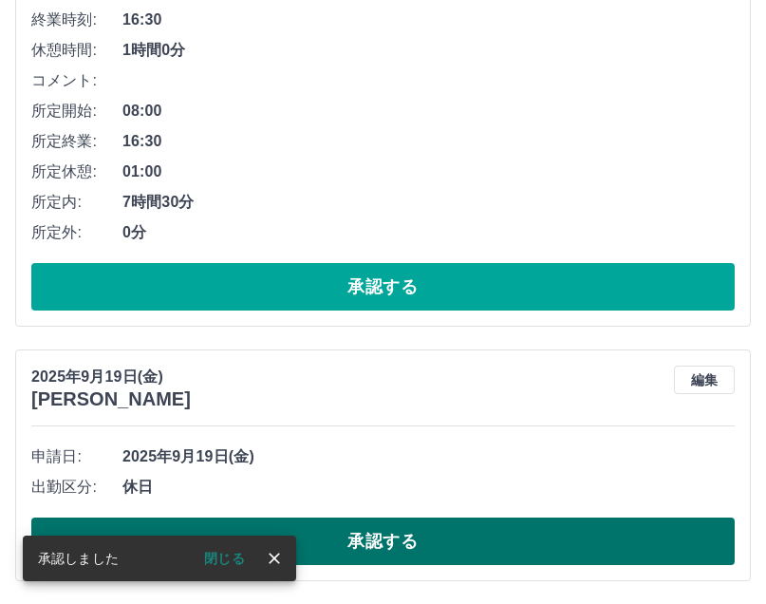
click at [330, 539] on button "承認する" at bounding box center [382, 540] width 703 height 47
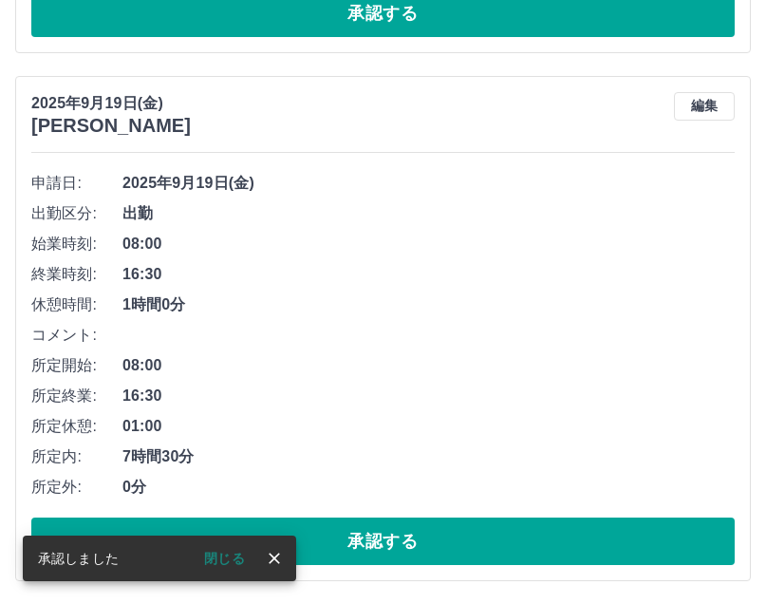
scroll to position [9783, 0]
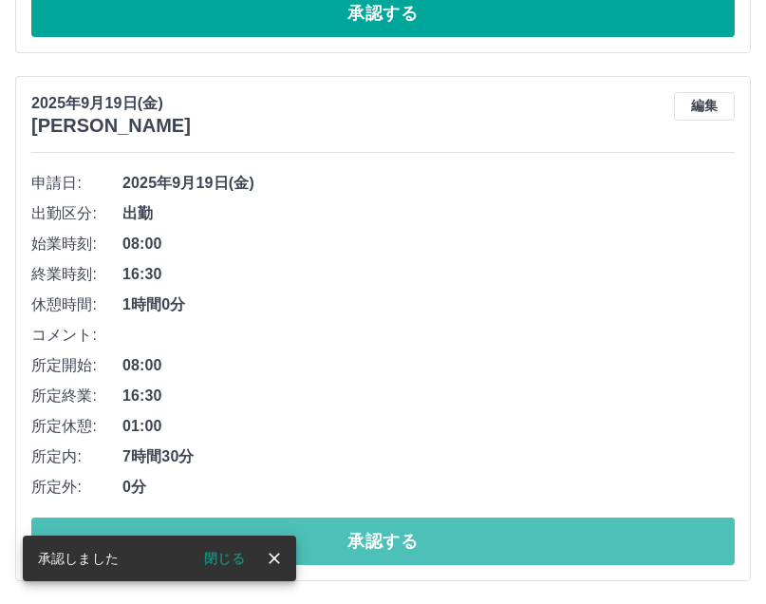
click at [327, 533] on button "承認する" at bounding box center [382, 540] width 703 height 47
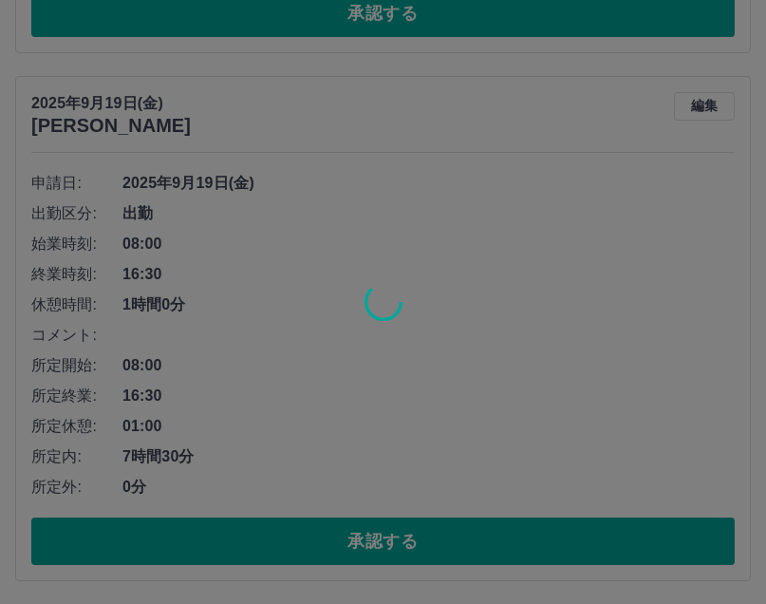
scroll to position [9255, 0]
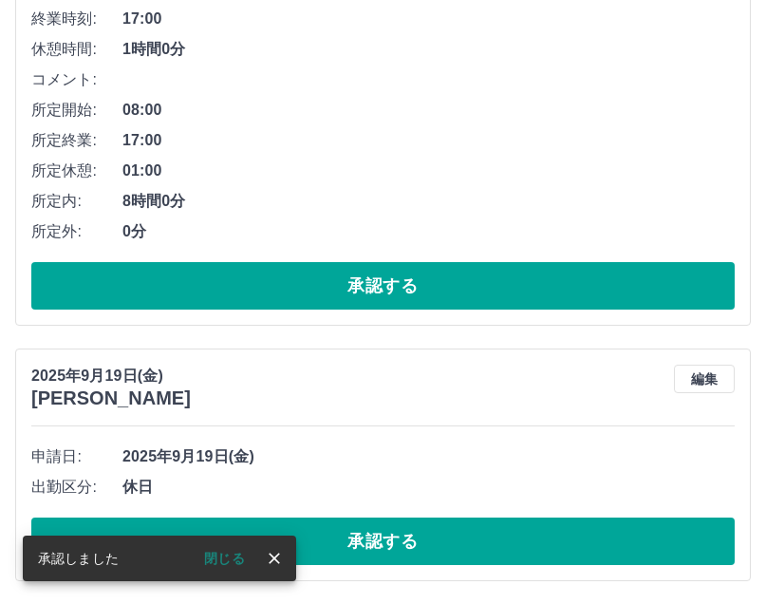
click at [327, 533] on button "承認する" at bounding box center [382, 540] width 703 height 47
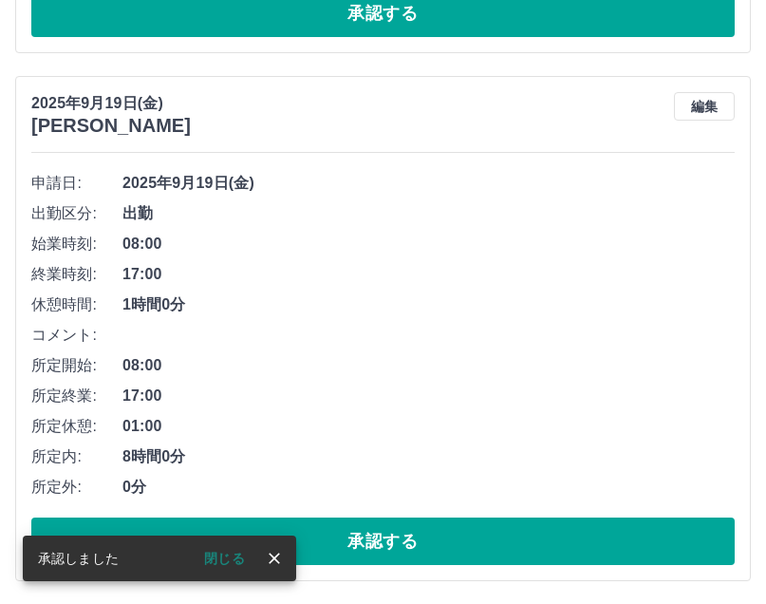
scroll to position [8999, 0]
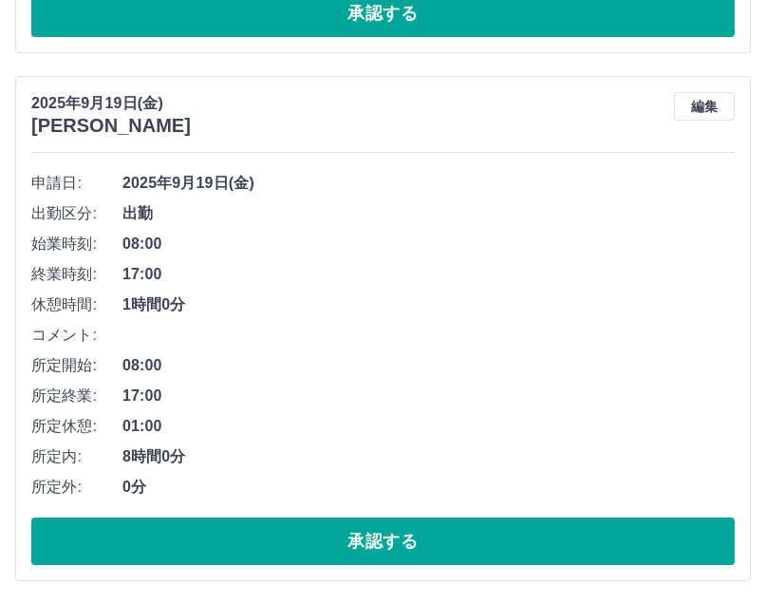
click at [555, 399] on span "17:00" at bounding box center [428, 395] width 612 height 23
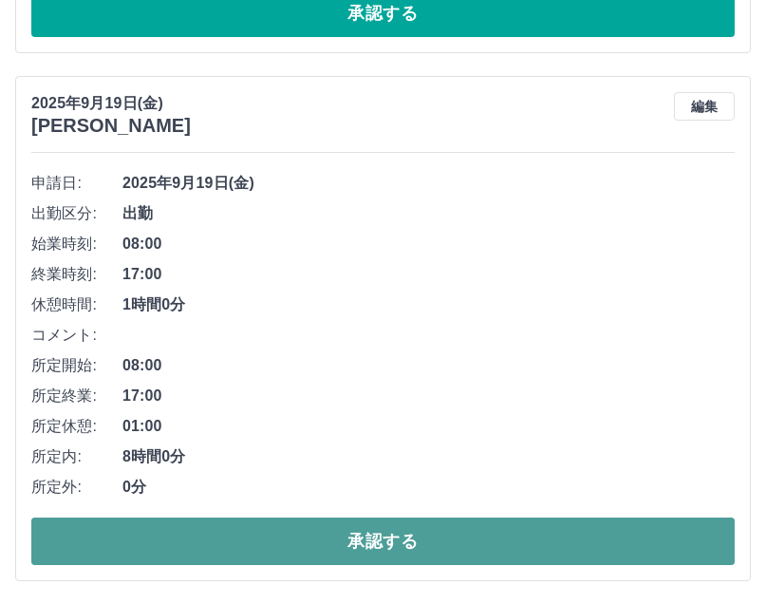
click at [435, 531] on button "承認する" at bounding box center [382, 540] width 703 height 47
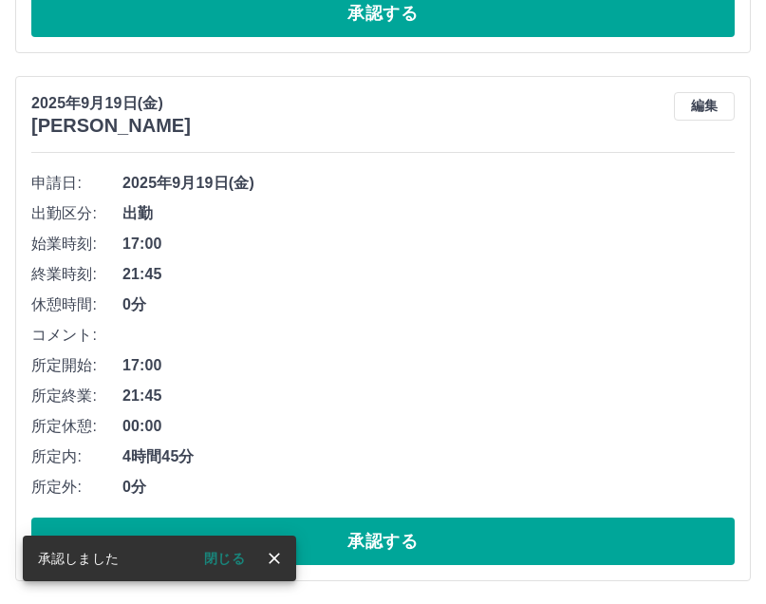
scroll to position [8472, 0]
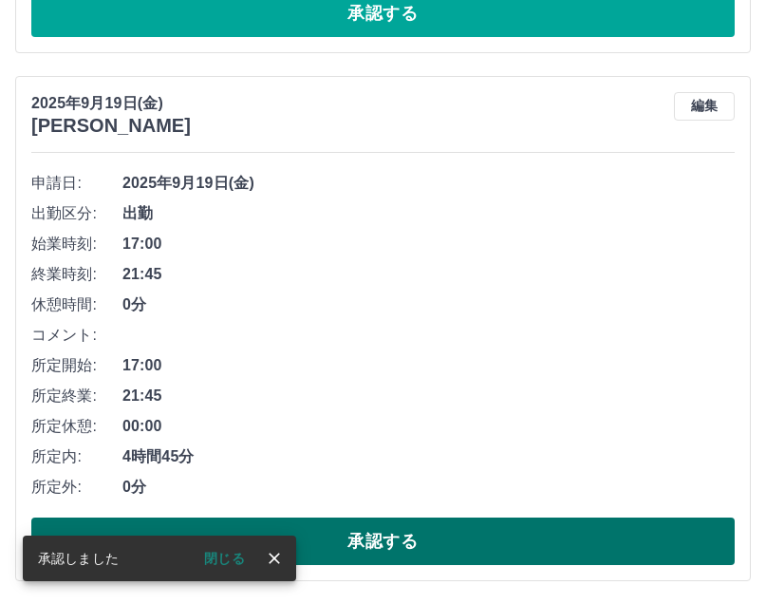
click at [372, 552] on button "承認する" at bounding box center [382, 540] width 703 height 47
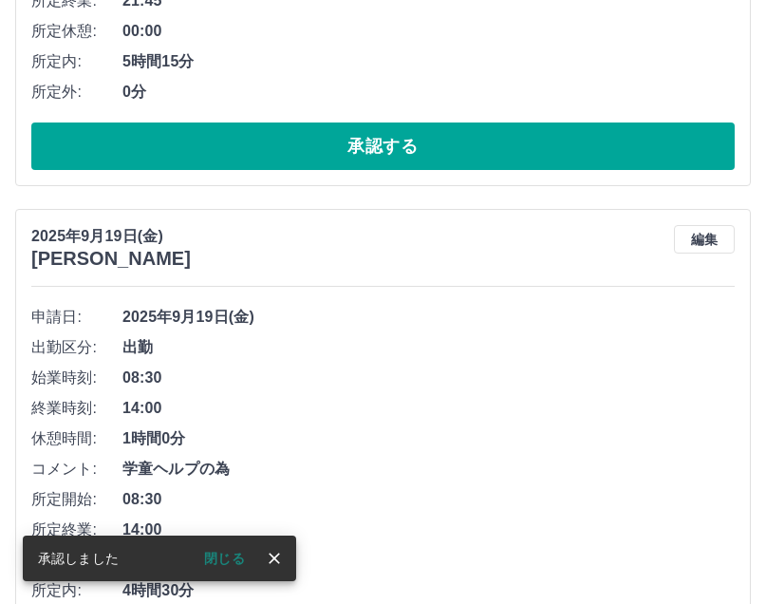
scroll to position [7944, 0]
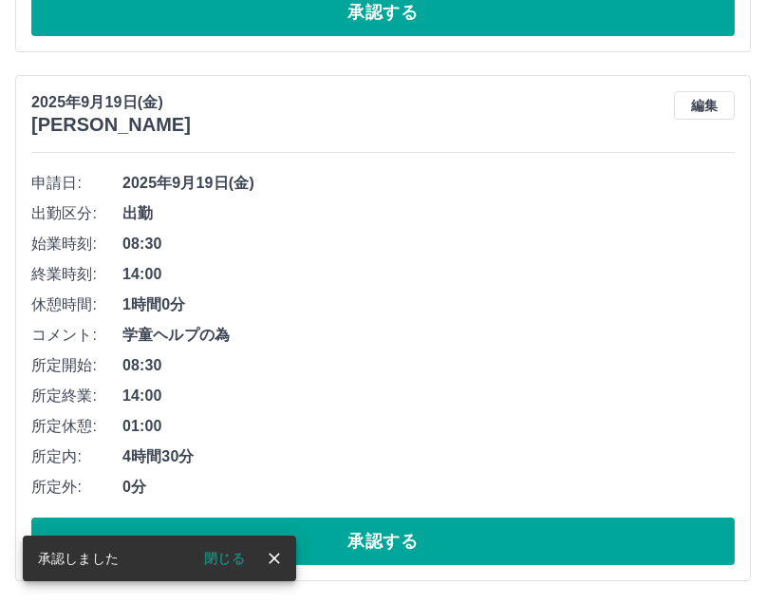
click at [273, 557] on icon "close" at bounding box center [274, 557] width 11 height 11
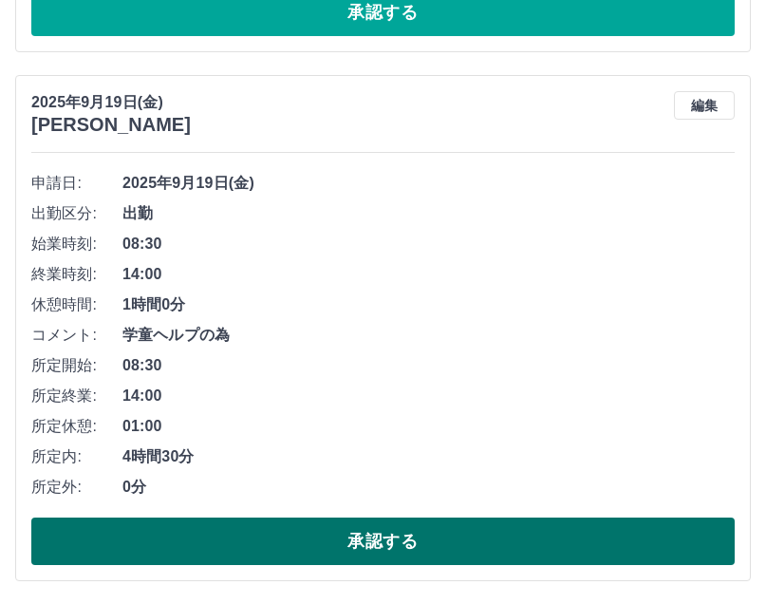
click at [336, 548] on button "承認する" at bounding box center [382, 540] width 703 height 47
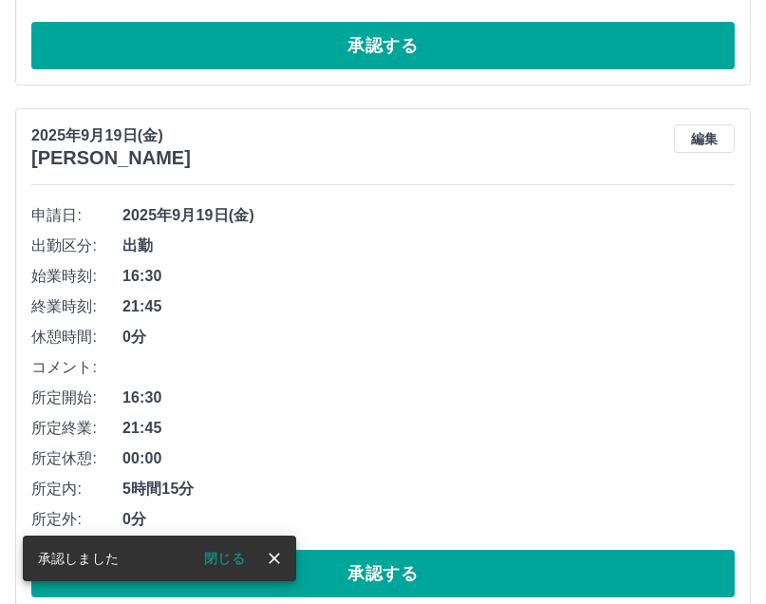
scroll to position [7415, 0]
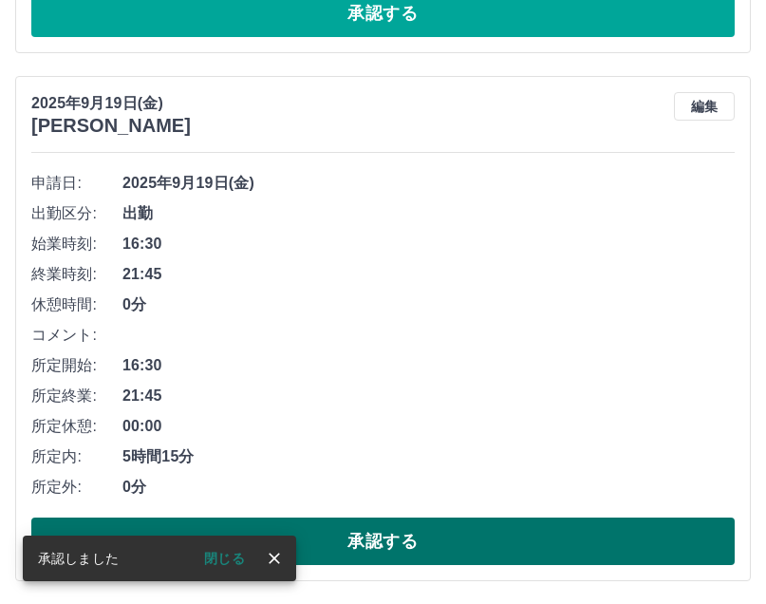
click at [336, 545] on button "承認する" at bounding box center [382, 540] width 703 height 47
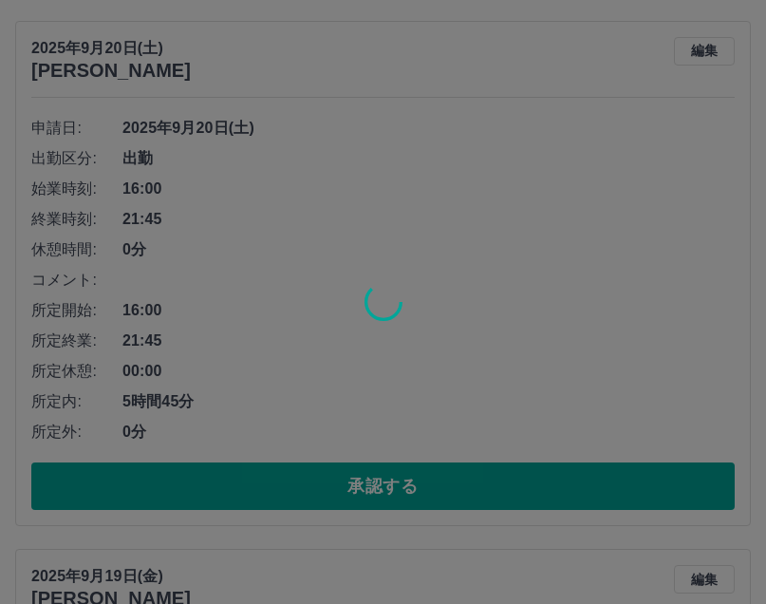
scroll to position [6887, 0]
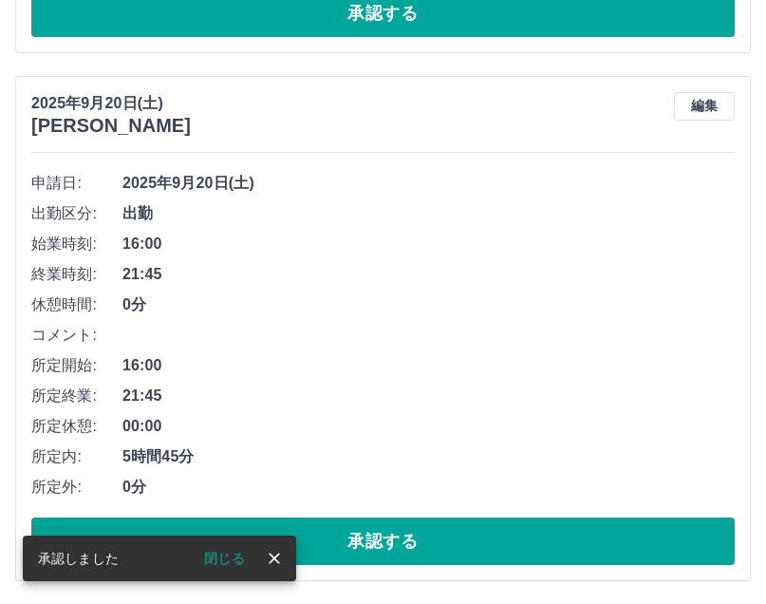
click at [268, 564] on icon "close" at bounding box center [274, 558] width 19 height 19
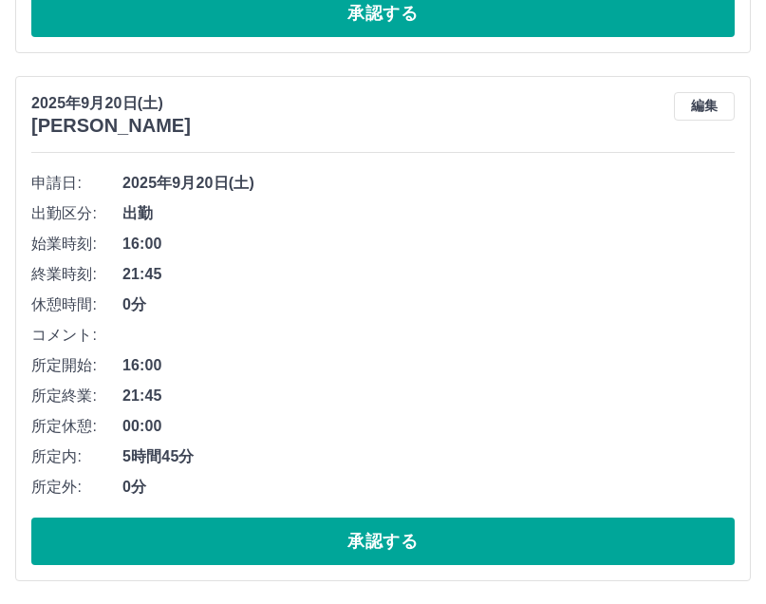
click at [260, 269] on span "21:45" at bounding box center [428, 274] width 612 height 23
drag, startPoint x: 122, startPoint y: 180, endPoint x: 220, endPoint y: 284, distance: 142.4
click at [131, 215] on ul "申請日: [DATE] 出勤区分: 出勤 始業時刻: 16:00 終業時刻: 21:45 休憩時間: 0分 コメント: 所定開始: 16:00 所定終業: 2…" at bounding box center [382, 335] width 703 height 334
click at [239, 287] on li "終業時刻: 21:45" at bounding box center [382, 274] width 703 height 30
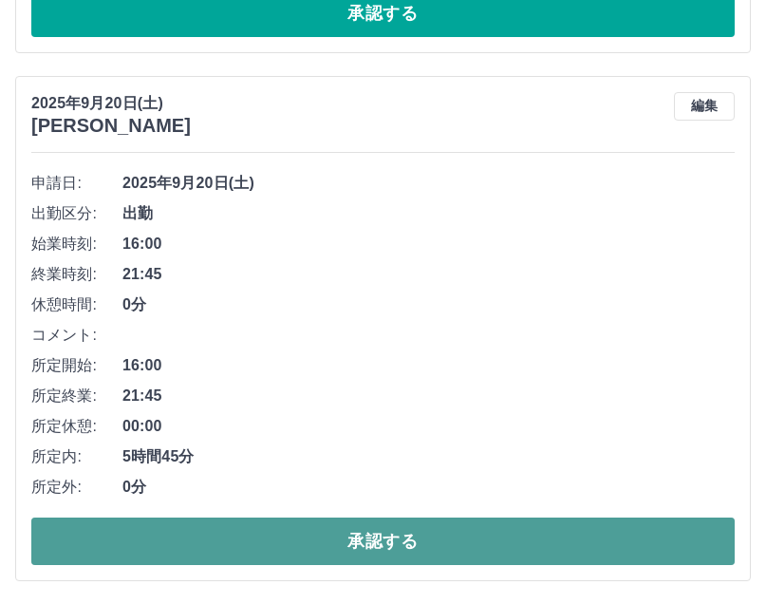
click at [355, 539] on button "承認する" at bounding box center [382, 540] width 703 height 47
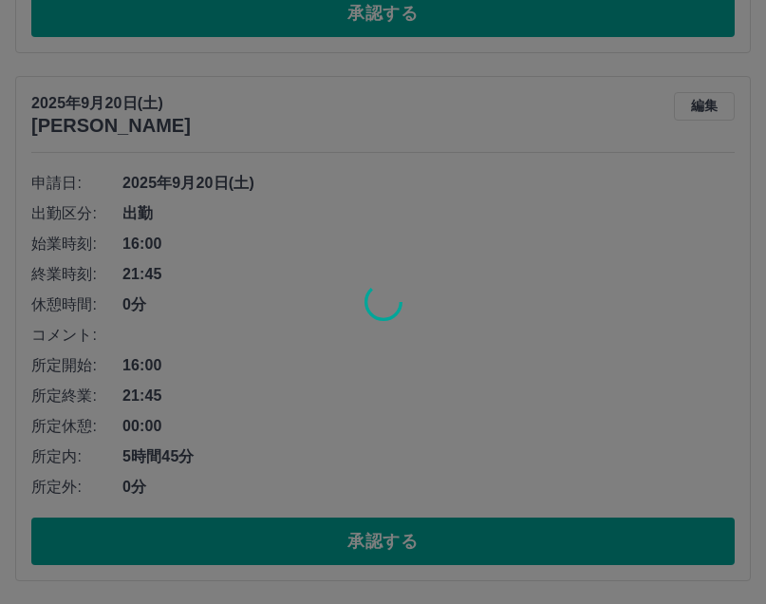
scroll to position [6359, 0]
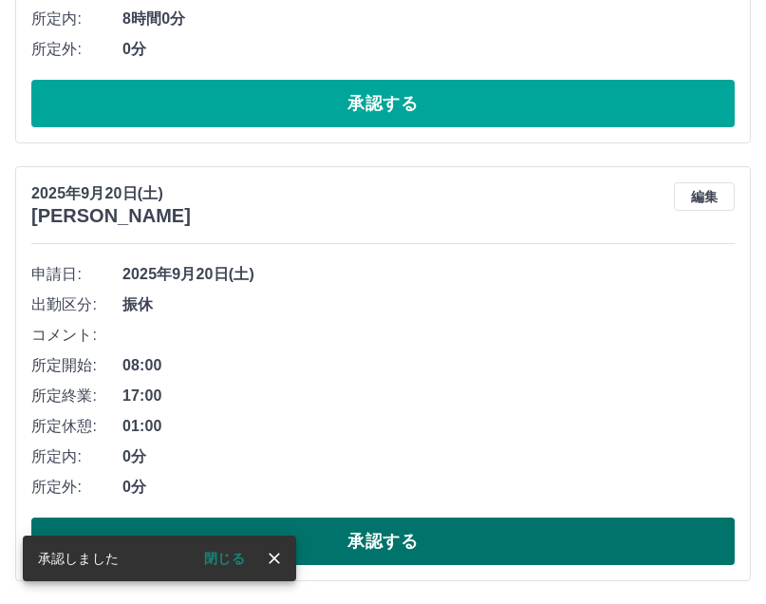
click at [361, 538] on button "承認する" at bounding box center [382, 540] width 703 height 47
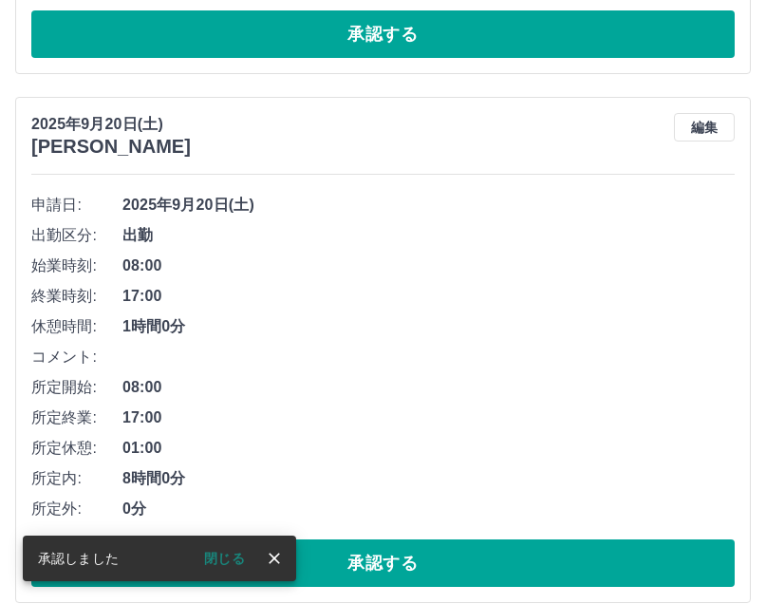
scroll to position [4841, 0]
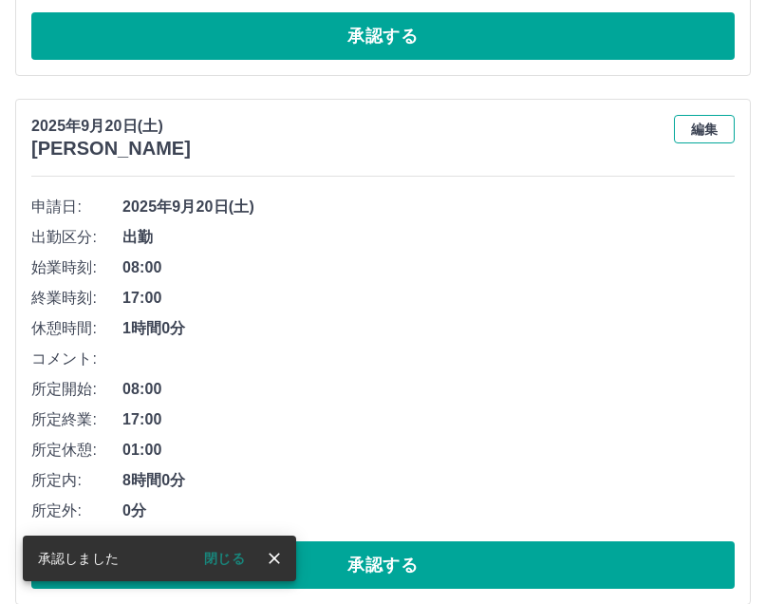
click at [706, 140] on button "編集" at bounding box center [704, 129] width 61 height 28
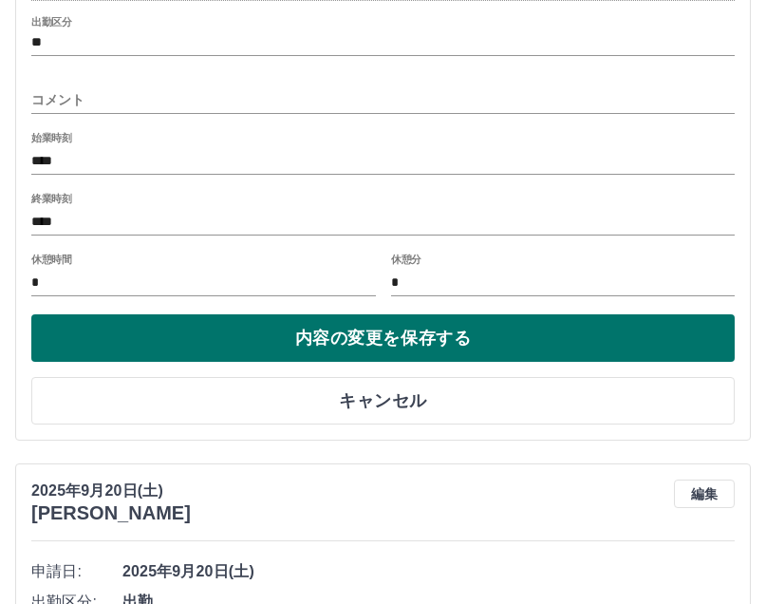
scroll to position [5315, 0]
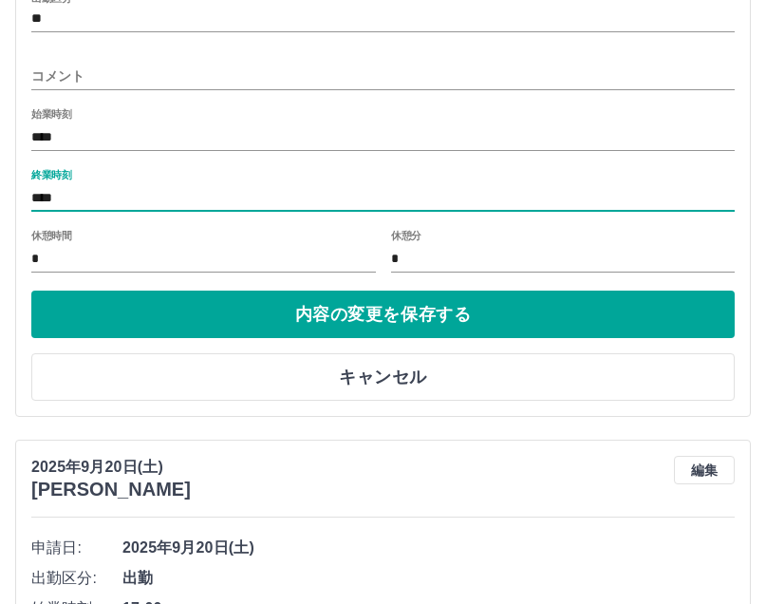
drag, startPoint x: 44, startPoint y: 203, endPoint x: 31, endPoint y: 191, distance: 17.5
click at [17, 203] on div "[DATE] [PERSON_NAME] 申請日: [DATE] 社員区分: 営業社員(PT契約) 法人名: [PERSON_NAME][GEOGRAPHIC…" at bounding box center [383, 20] width 736 height 793
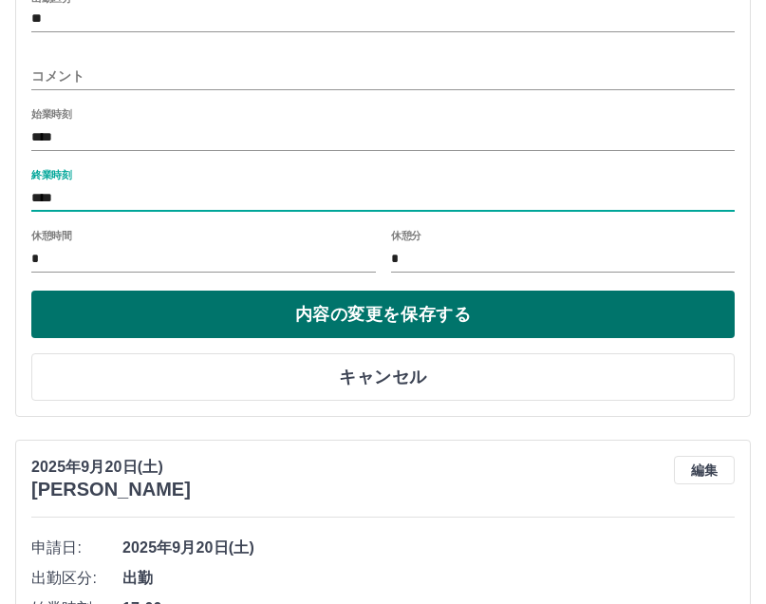
type input "****"
click at [353, 309] on button "内容の変更を保存する" at bounding box center [382, 313] width 703 height 47
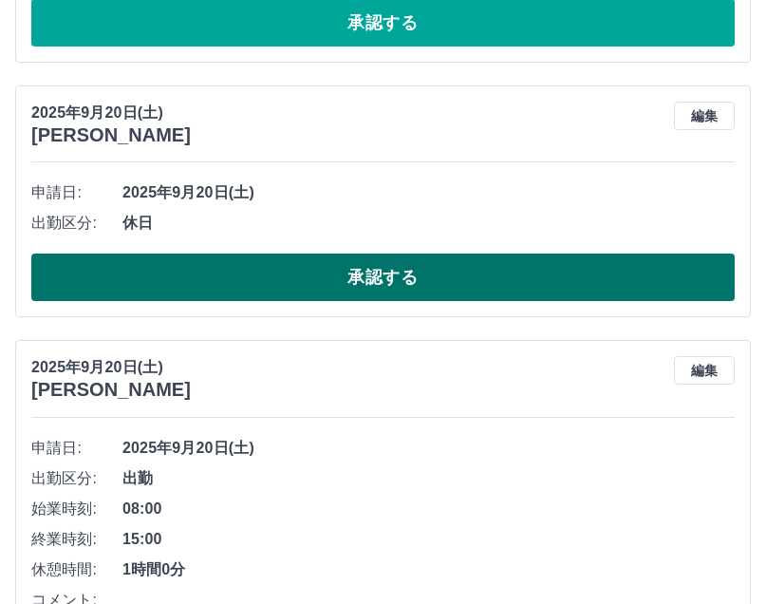
scroll to position [4878, 0]
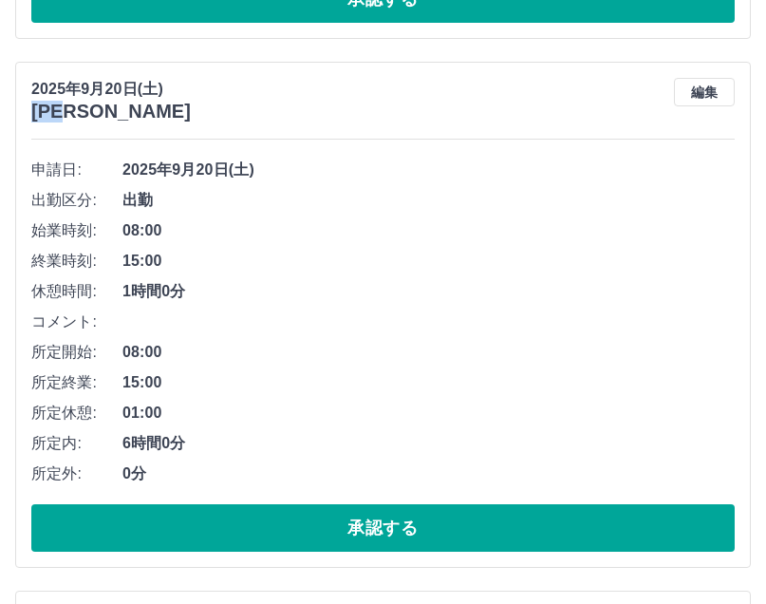
drag, startPoint x: 28, startPoint y: 111, endPoint x: 103, endPoint y: 118, distance: 75.3
click at [100, 118] on div "[DATE] [PERSON_NAME] 編集 申請日: [DATE] 出勤区分: 出勤 始業時刻: 08:00 終業時刻: 15:00 休憩時間: 1時間0…" at bounding box center [383, 314] width 736 height 505
click at [106, 118] on h3 "[PERSON_NAME]" at bounding box center [110, 112] width 159 height 22
click at [280, 99] on div "[DATE] [PERSON_NAME] 編集" at bounding box center [382, 100] width 703 height 45
drag, startPoint x: 124, startPoint y: 227, endPoint x: 149, endPoint y: 262, distance: 42.9
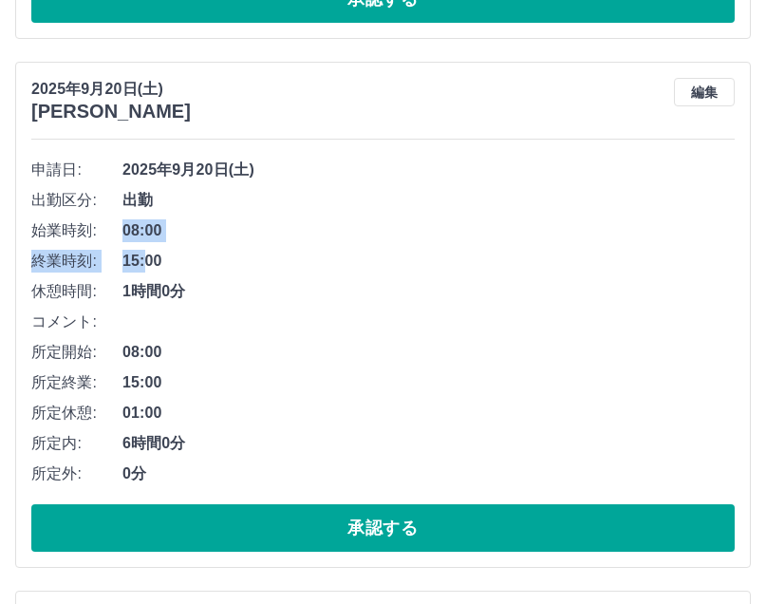
click at [149, 262] on ul "申請日: [DATE] 出勤区分: 出勤 始業時刻: 08:00 終業時刻: 15:00 休憩時間: 1時間0分 コメント: 所定開始: 08:00 所定終業…" at bounding box center [382, 322] width 703 height 334
click at [164, 256] on span "15:00" at bounding box center [428, 261] width 612 height 23
drag, startPoint x: 176, startPoint y: 259, endPoint x: 115, endPoint y: 229, distance: 67.9
click at [111, 231] on ul "申請日: [DATE] 出勤区分: 出勤 始業時刻: 08:00 終業時刻: 15:00 休憩時間: 1時間0分 コメント: 所定開始: 08:00 所定終業…" at bounding box center [382, 322] width 703 height 334
click at [140, 225] on span "08:00" at bounding box center [428, 230] width 612 height 23
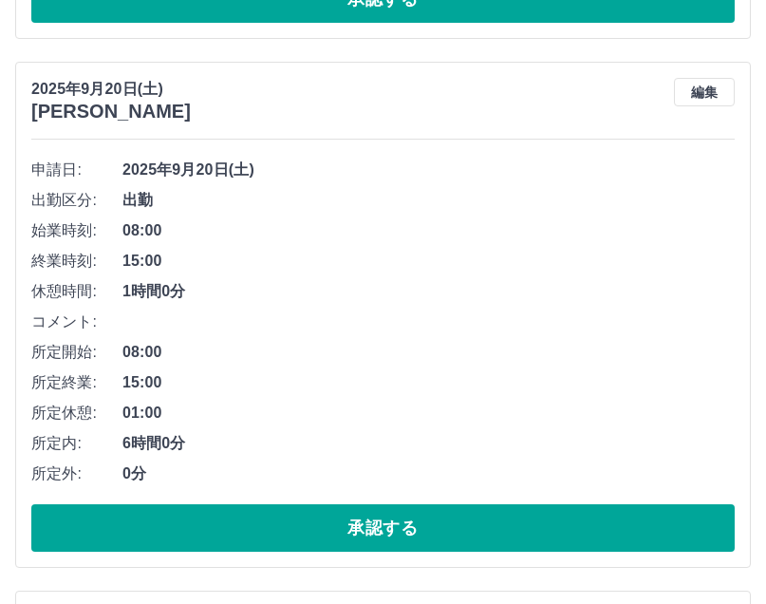
click at [125, 229] on span "08:00" at bounding box center [428, 230] width 612 height 23
drag, startPoint x: 122, startPoint y: 229, endPoint x: 139, endPoint y: 256, distance: 31.9
click at [139, 256] on ul "申請日: [DATE] 出勤区分: 出勤 始業時刻: 08:00 終業時刻: 15:00 休憩時間: 1時間0分 コメント: 所定開始: 08:00 所定終業…" at bounding box center [382, 322] width 703 height 334
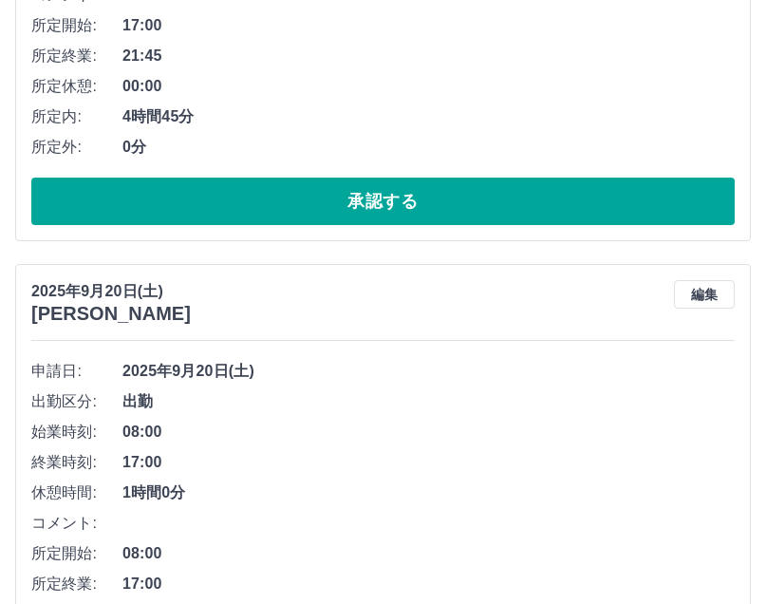
scroll to position [5922, 0]
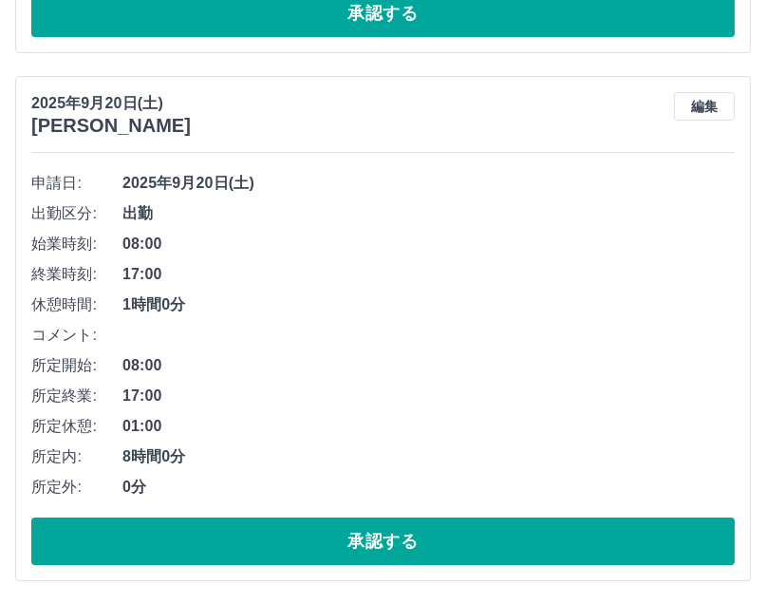
click at [218, 354] on span "08:00" at bounding box center [428, 365] width 612 height 23
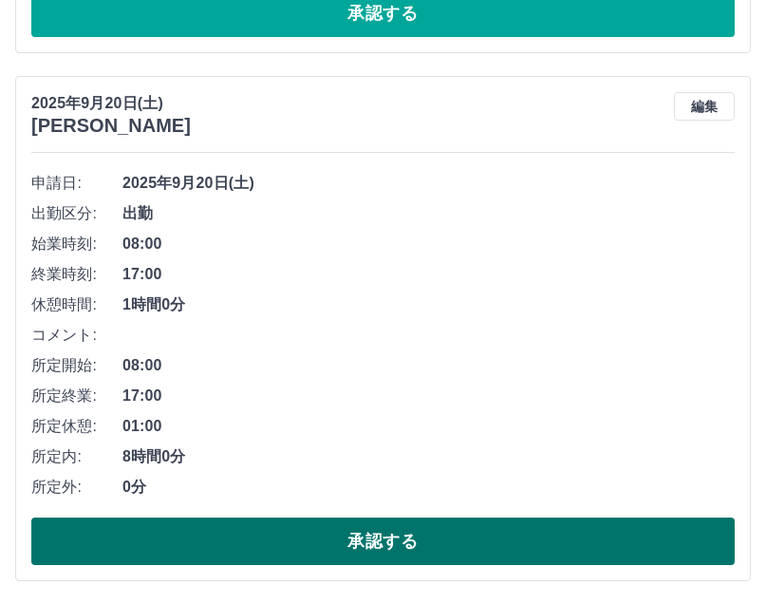
click at [258, 540] on button "承認する" at bounding box center [382, 540] width 703 height 47
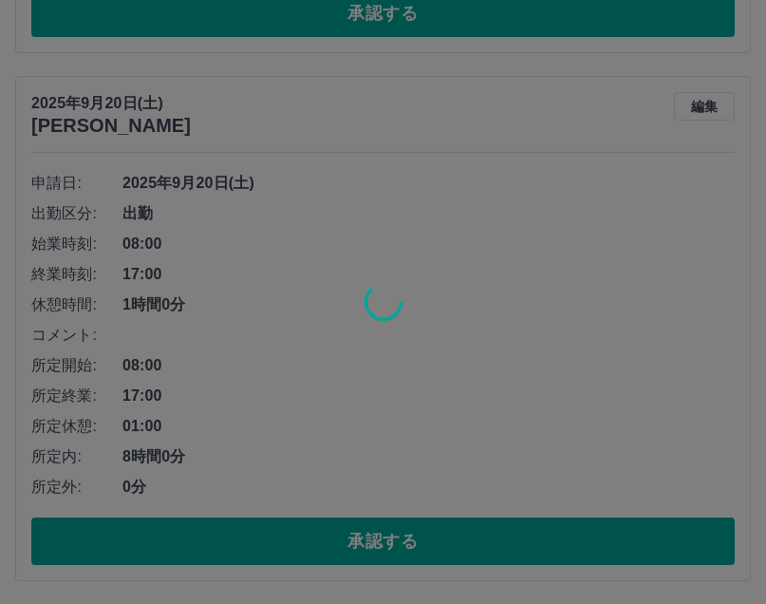
scroll to position [5394, 0]
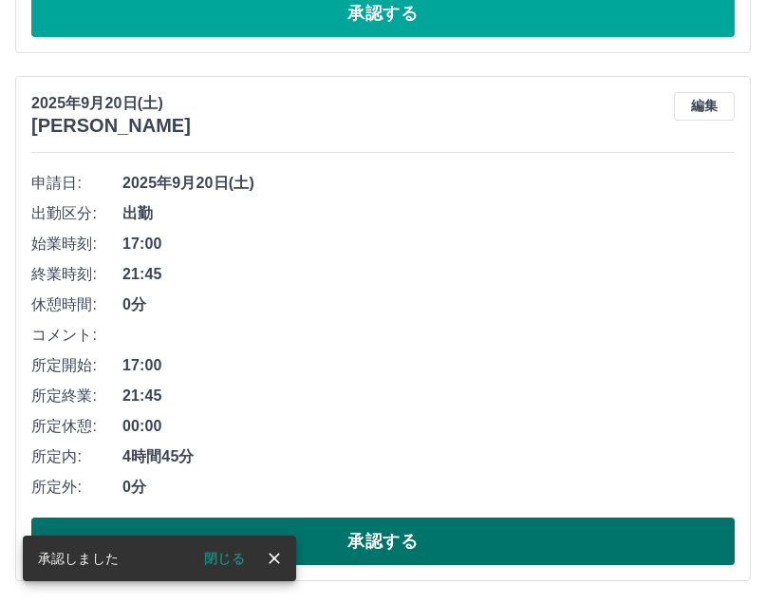
click at [327, 529] on button "承認する" at bounding box center [382, 540] width 703 height 47
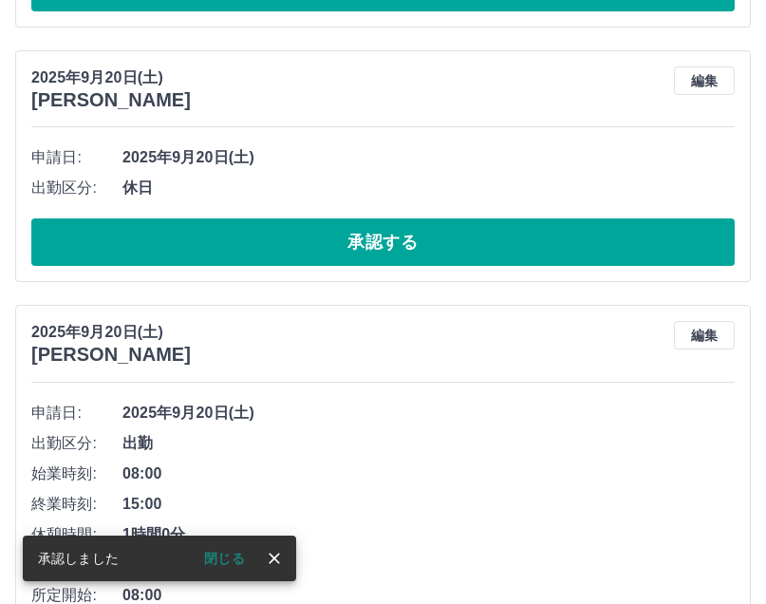
scroll to position [4866, 0]
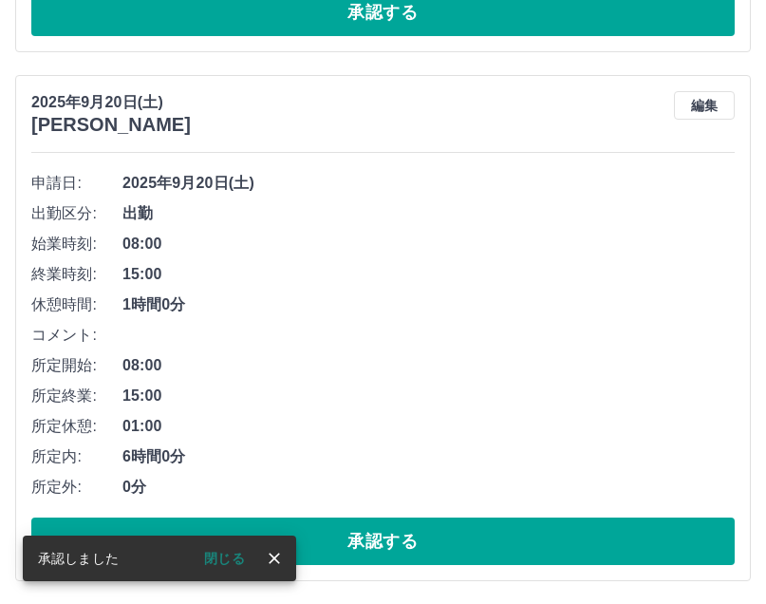
click at [483, 200] on li "出勤区分: 出勤" at bounding box center [382, 213] width 703 height 30
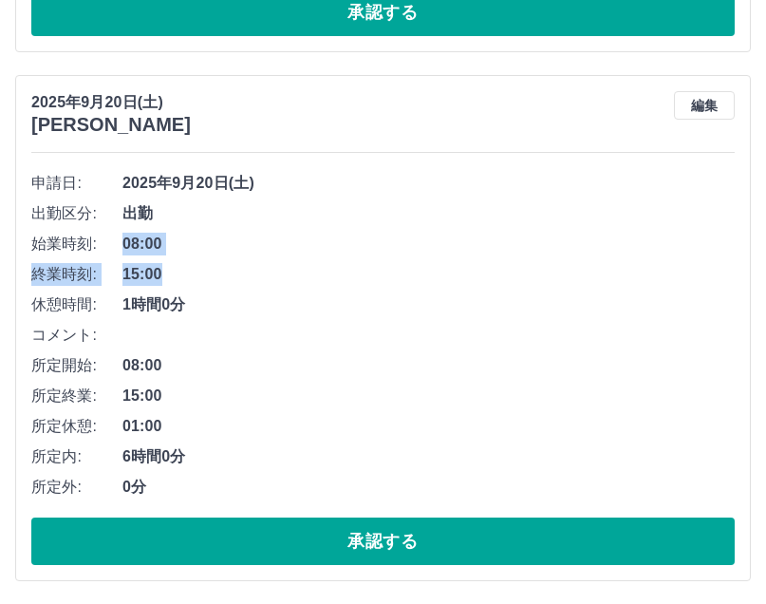
drag, startPoint x: 119, startPoint y: 242, endPoint x: 159, endPoint y: 276, distance: 52.5
click at [159, 276] on ul "申請日: [DATE] 出勤区分: 出勤 始業時刻: 08:00 終業時刻: 15:00 休憩時間: 1時間0分 コメント: 所定開始: 08:00 所定終業…" at bounding box center [382, 335] width 703 height 334
click at [167, 278] on span "15:00" at bounding box center [428, 274] width 612 height 23
click at [194, 275] on span "15:00" at bounding box center [428, 274] width 612 height 23
click at [706, 104] on button "編集" at bounding box center [704, 105] width 61 height 28
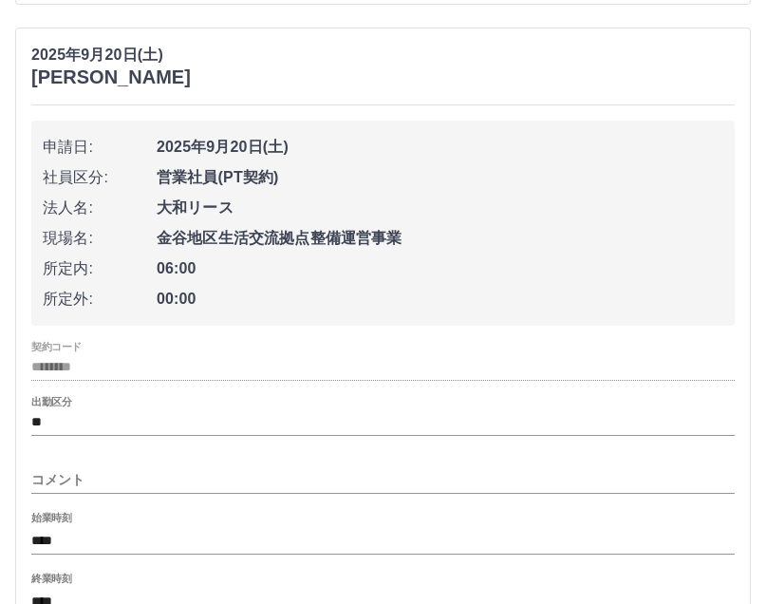
scroll to position [4868, 0]
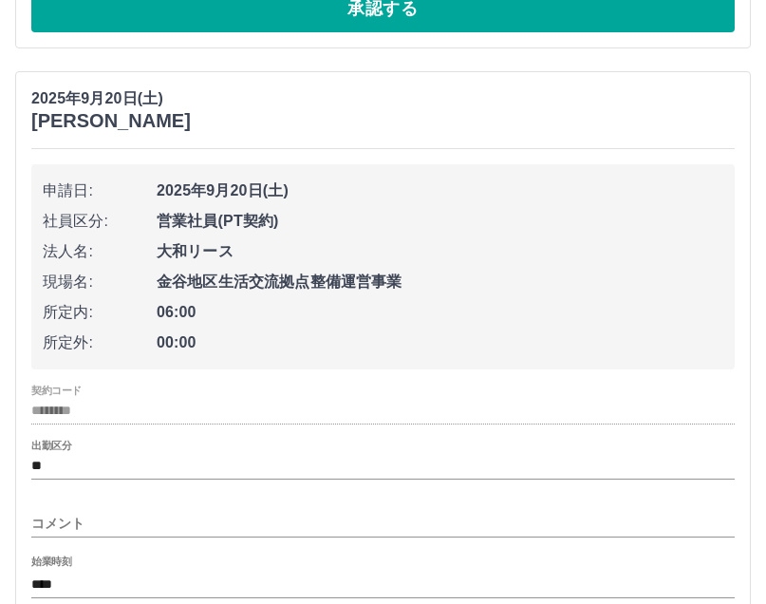
click at [193, 135] on div "[DATE] [PERSON_NAME] 申請日: [DATE] 社員区分: 営業社員(PT契約) 法人名: [PERSON_NAME]リース 現場名: [P…" at bounding box center [383, 467] width 736 height 793
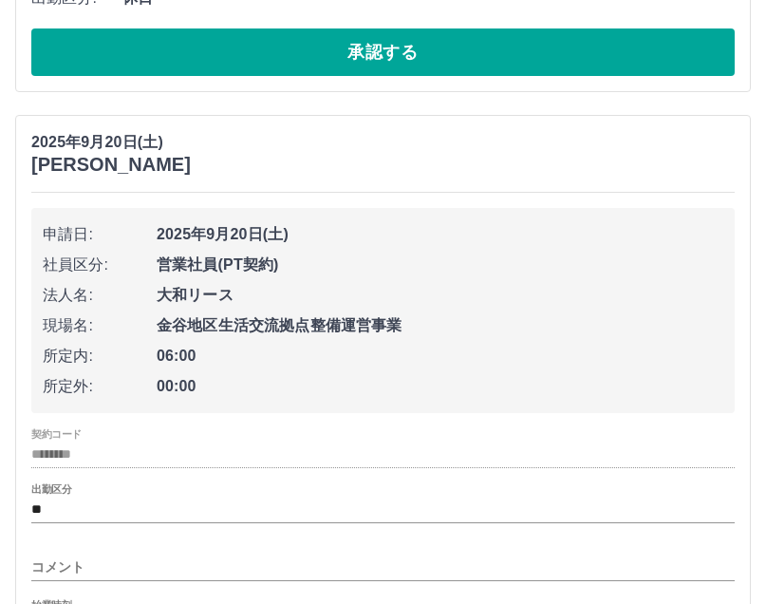
scroll to position [4773, 0]
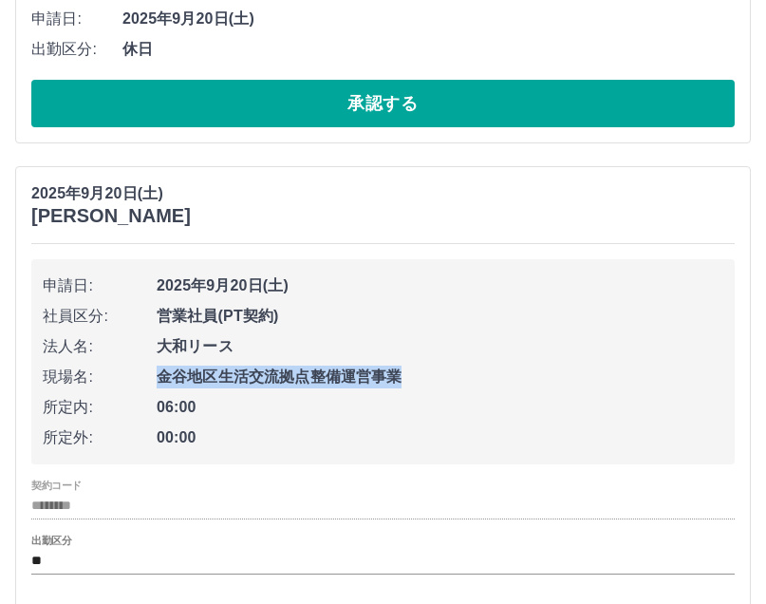
drag, startPoint x: 405, startPoint y: 372, endPoint x: 163, endPoint y: 379, distance: 242.2
click at [163, 379] on span "金谷地区生活交流拠点整備運営事業" at bounding box center [440, 376] width 567 height 23
click at [161, 378] on span "金谷地区生活交流拠点整備運営事業" at bounding box center [440, 376] width 567 height 23
drag, startPoint x: 159, startPoint y: 377, endPoint x: 401, endPoint y: 377, distance: 242.1
click at [402, 384] on span "金谷地区生活交流拠点整備運営事業" at bounding box center [440, 376] width 567 height 23
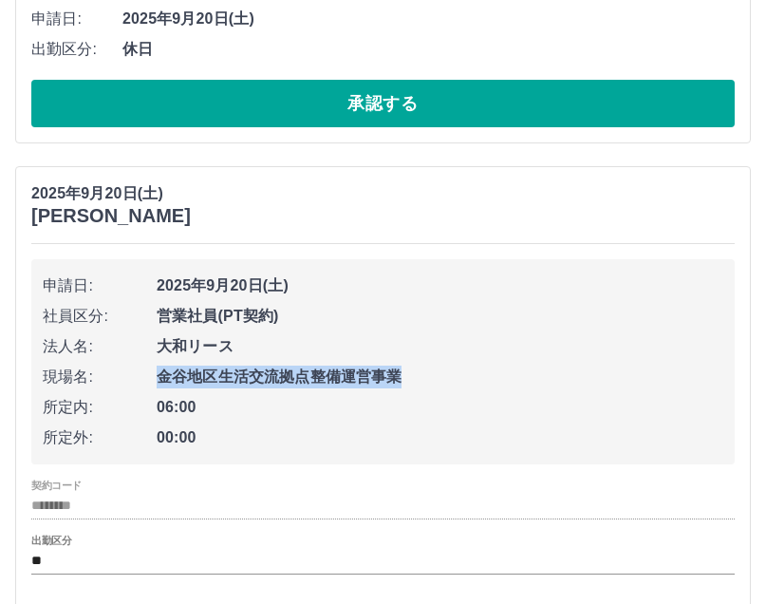
click at [401, 376] on span "金谷地区生活交流拠点整備運営事業" at bounding box center [440, 376] width 567 height 23
click at [334, 354] on span "大和リース" at bounding box center [440, 346] width 567 height 23
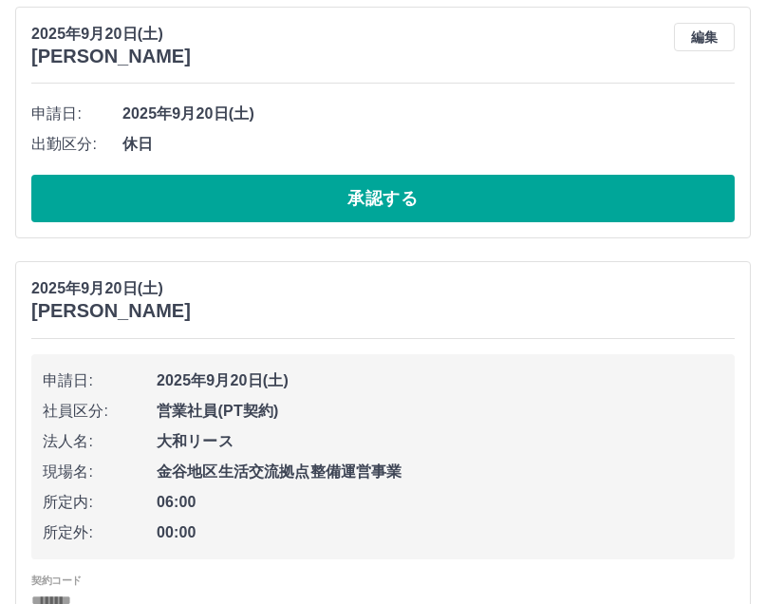
scroll to position [5153, 0]
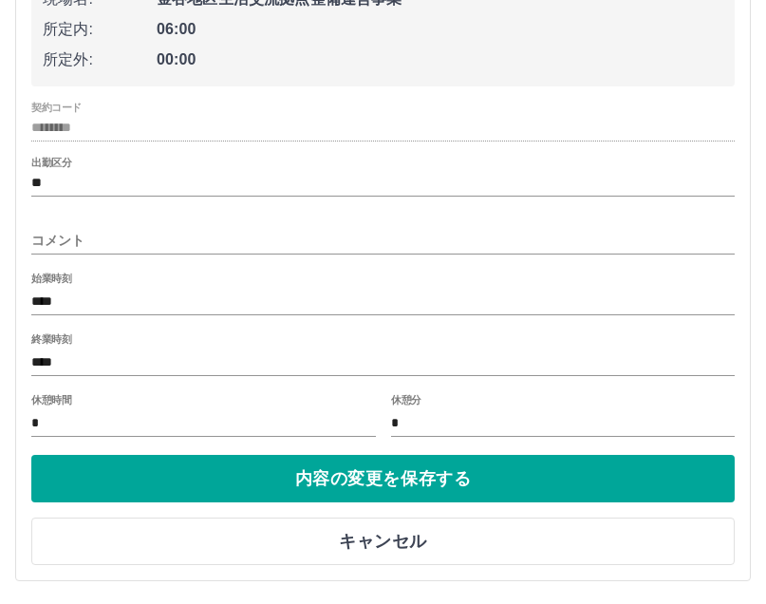
click at [212, 302] on input "****" at bounding box center [382, 302] width 703 height 28
click at [84, 356] on input "****" at bounding box center [382, 362] width 703 height 28
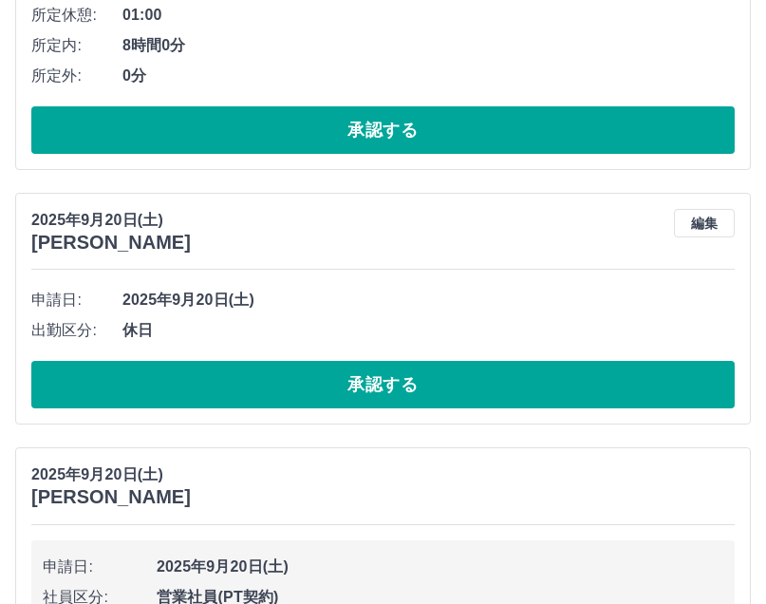
scroll to position [4393, 0]
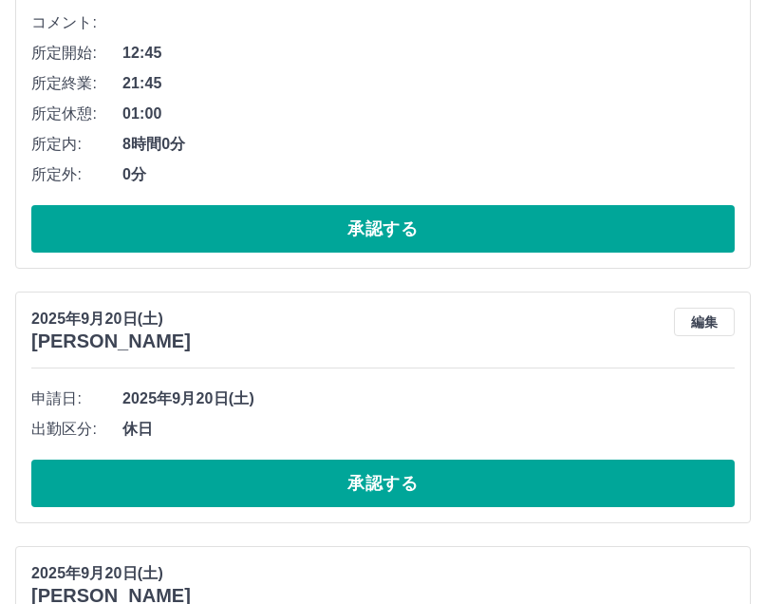
click at [319, 402] on span "2025年9月20日(土)" at bounding box center [428, 398] width 612 height 23
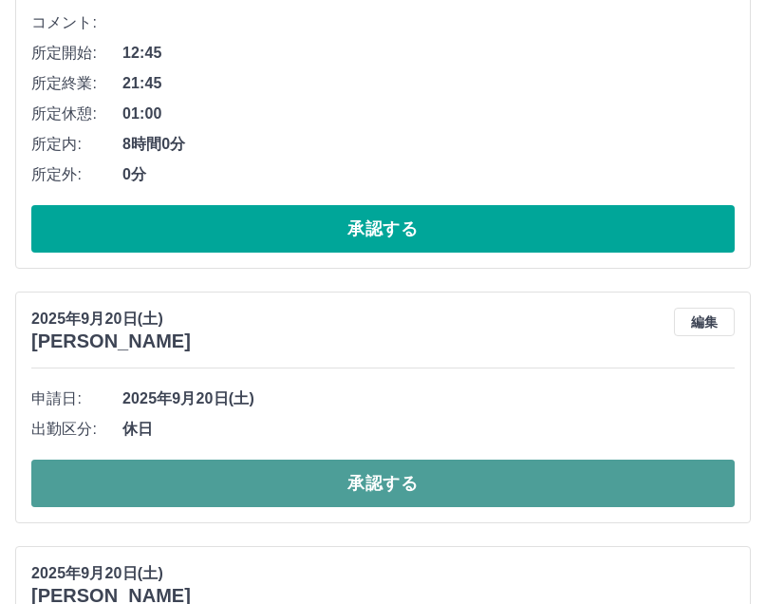
click at [352, 493] on button "承認する" at bounding box center [382, 482] width 703 height 47
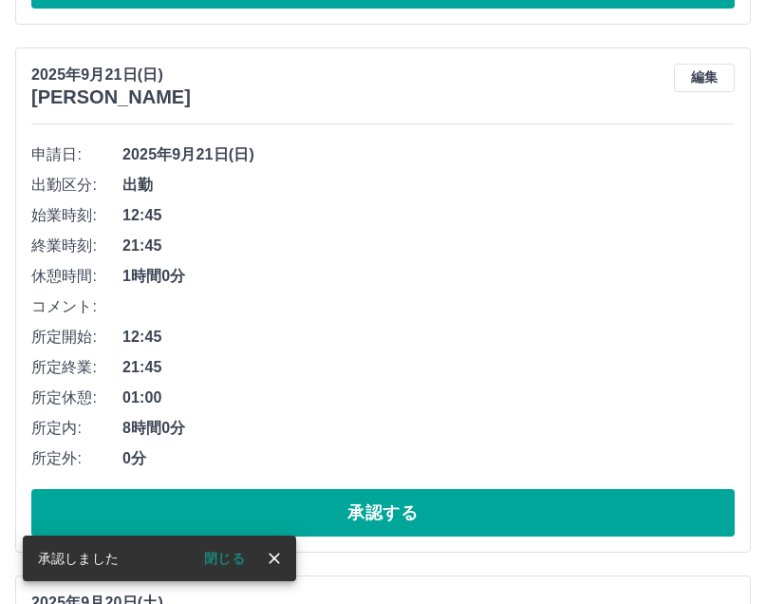
scroll to position [4109, 0]
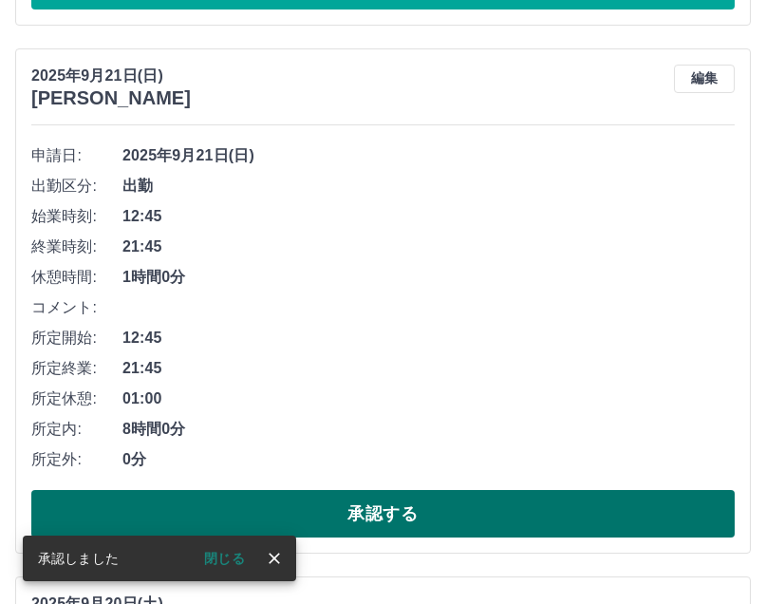
click at [401, 500] on button "承認する" at bounding box center [382, 513] width 703 height 47
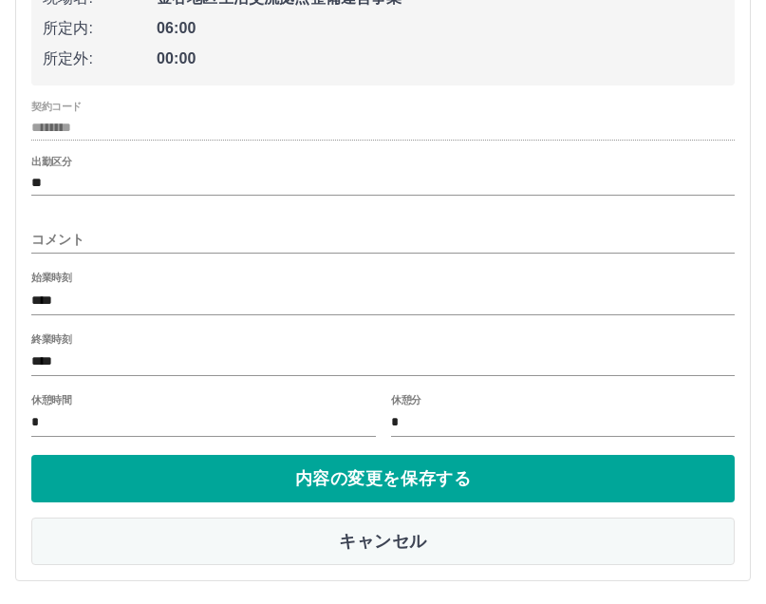
scroll to position [4371, 0]
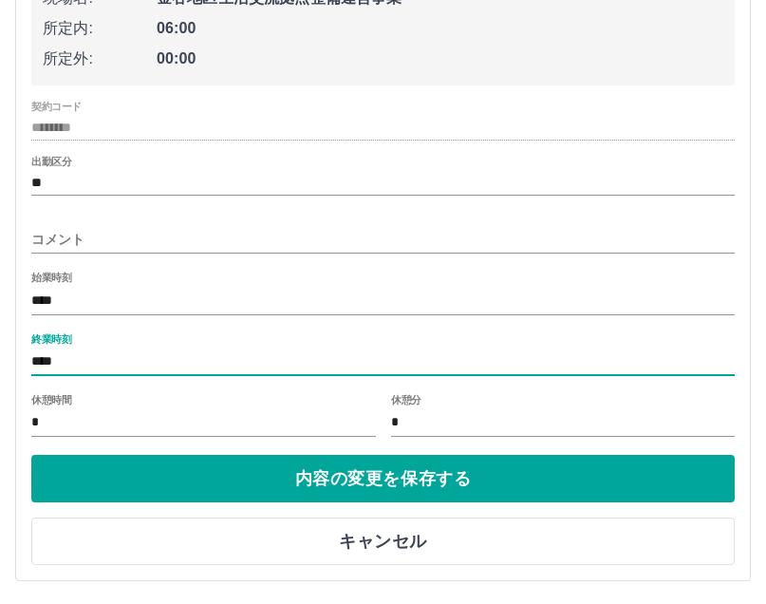
click at [306, 362] on input "****" at bounding box center [382, 362] width 703 height 28
type input "****"
click at [359, 423] on input "*" at bounding box center [203, 423] width 345 height 28
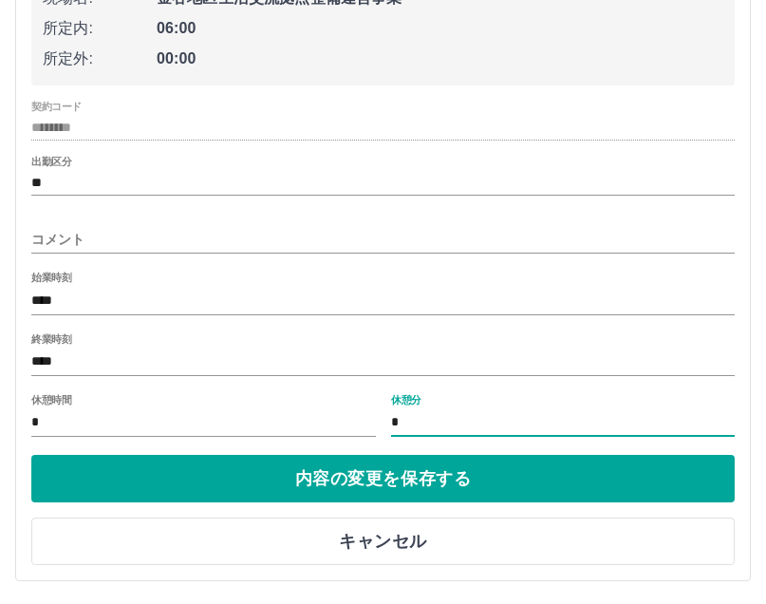
click at [452, 416] on input "*" at bounding box center [563, 423] width 345 height 28
click at [373, 360] on input "****" at bounding box center [382, 362] width 703 height 28
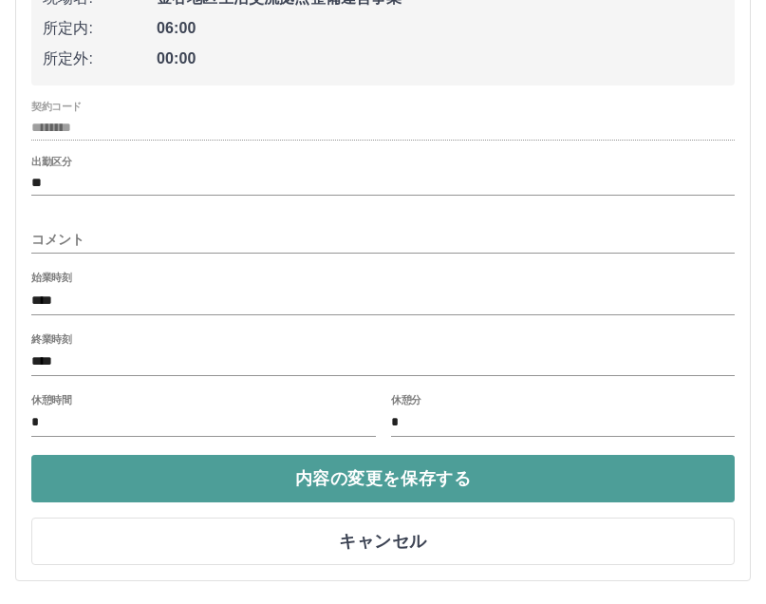
click at [376, 467] on button "内容の変更を保存する" at bounding box center [382, 478] width 703 height 47
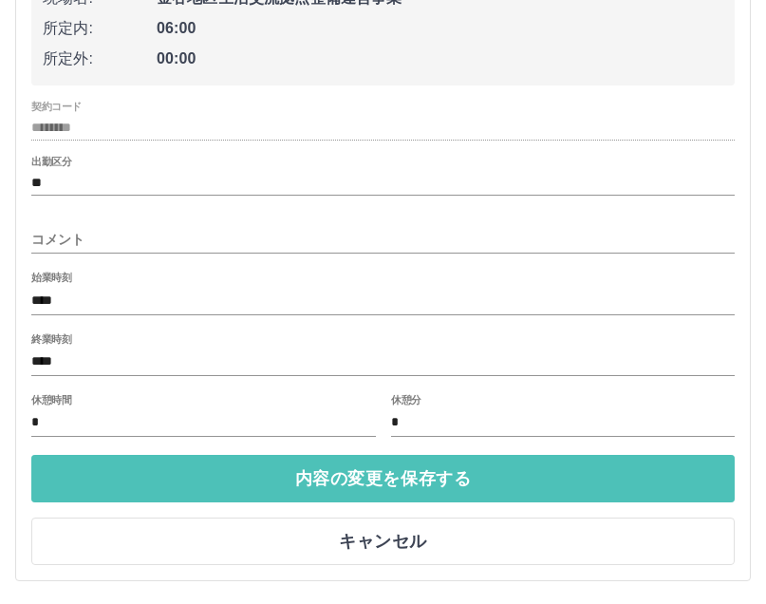
scroll to position [4083, 0]
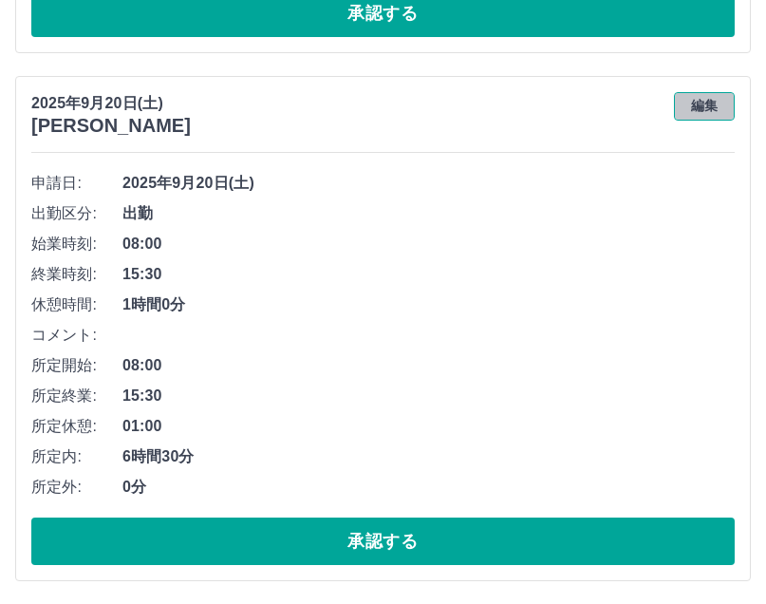
click at [715, 102] on button "編集" at bounding box center [704, 106] width 61 height 28
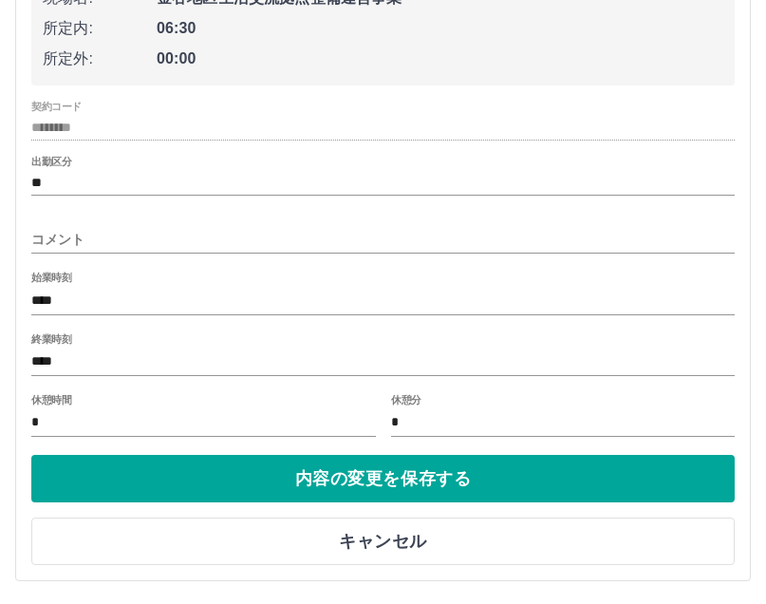
scroll to position [4371, 0]
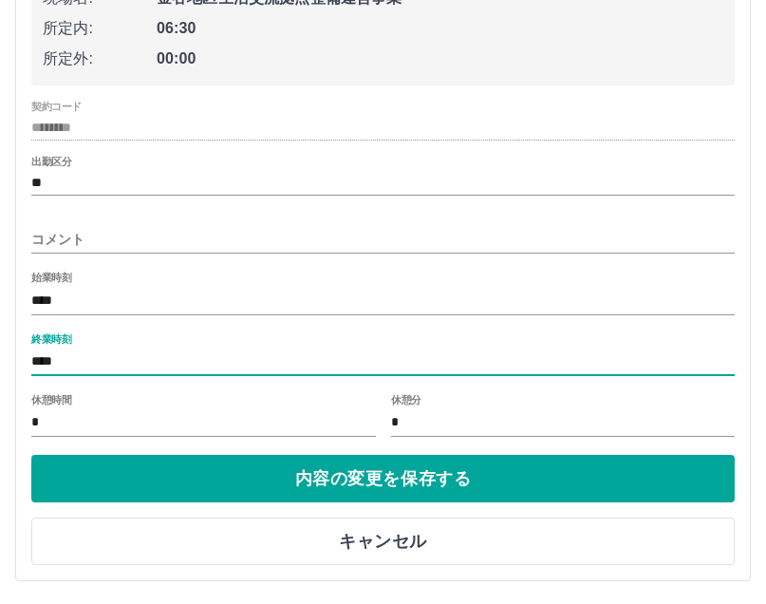
drag, startPoint x: 46, startPoint y: 363, endPoint x: 67, endPoint y: 360, distance: 22.0
click at [67, 360] on input "****" at bounding box center [382, 362] width 703 height 28
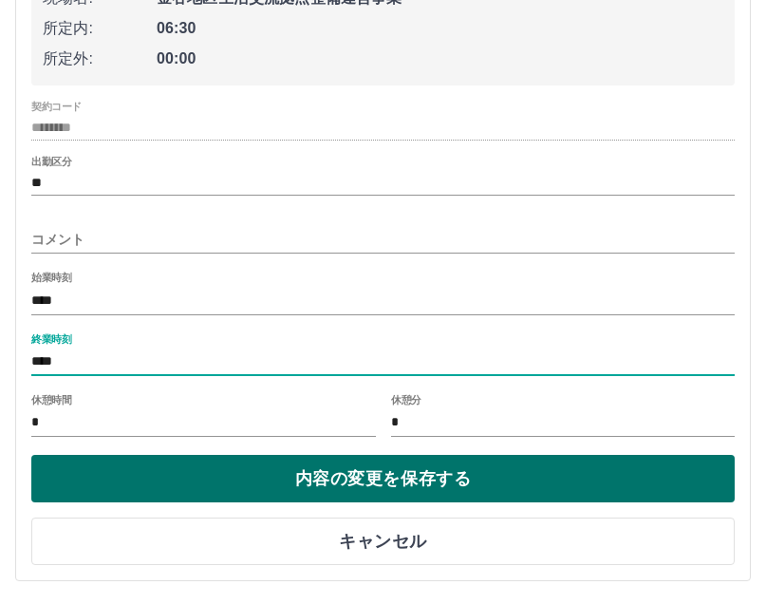
type input "****"
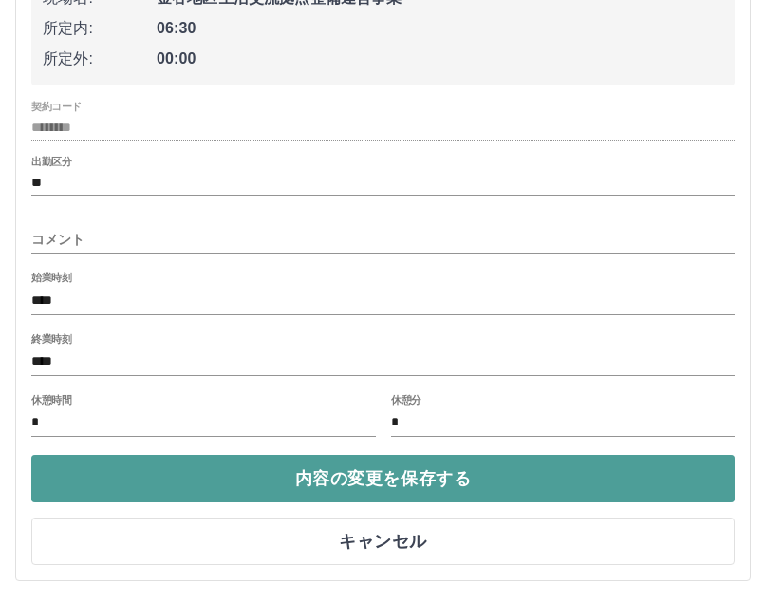
click at [290, 468] on button "内容の変更を保存する" at bounding box center [382, 478] width 703 height 47
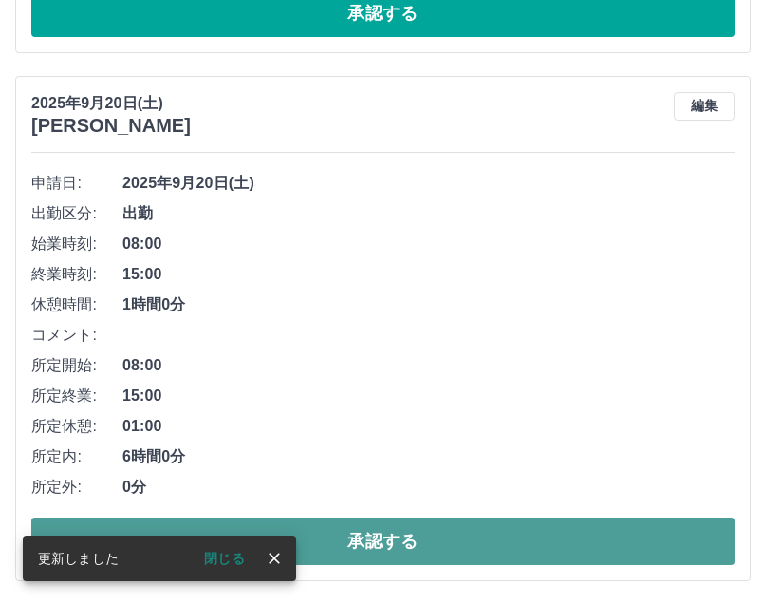
click at [421, 533] on button "承認する" at bounding box center [382, 540] width 703 height 47
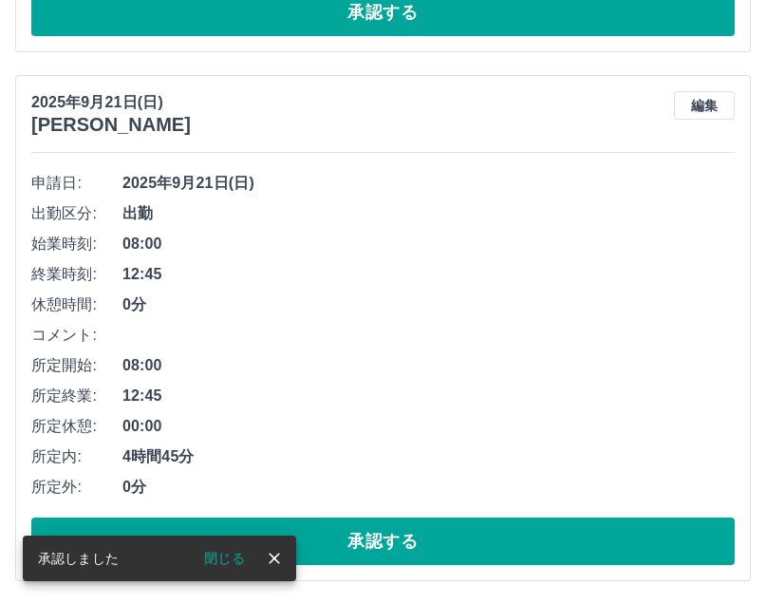
scroll to position [3555, 0]
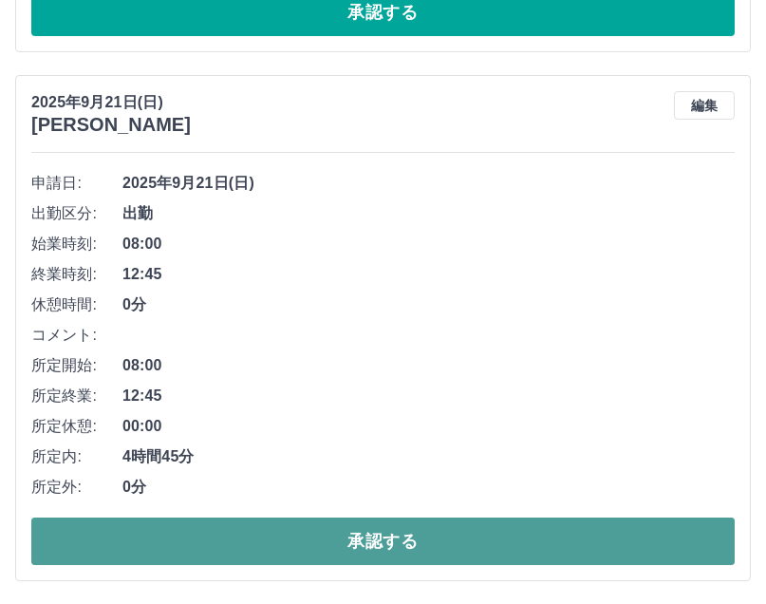
click at [358, 532] on button "承認する" at bounding box center [382, 540] width 703 height 47
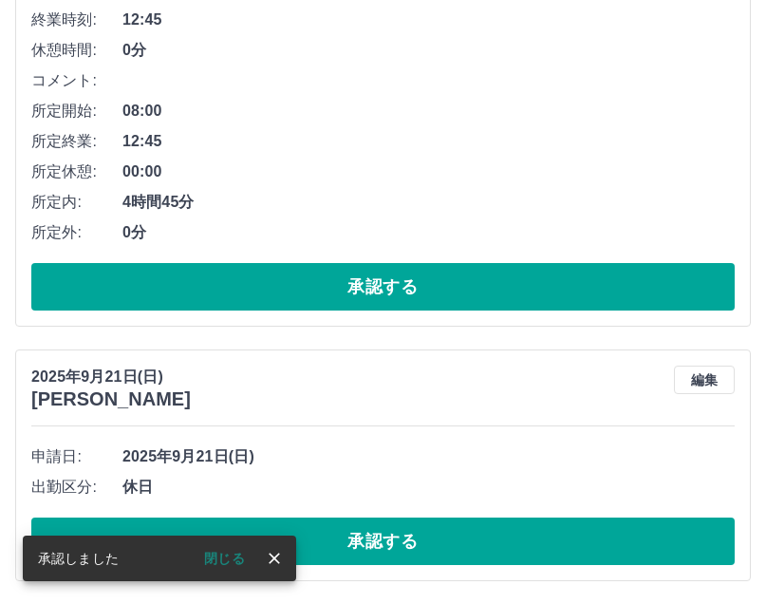
scroll to position [3026, 0]
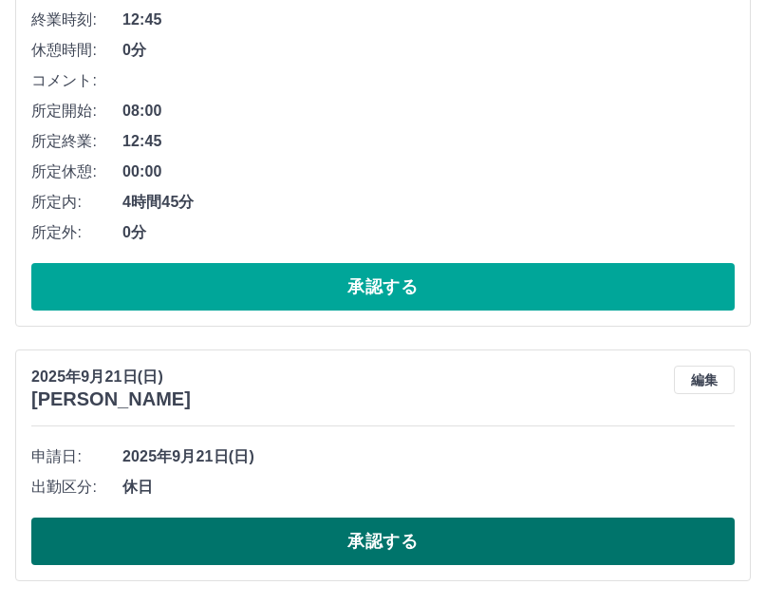
click at [383, 539] on button "承認する" at bounding box center [382, 540] width 703 height 47
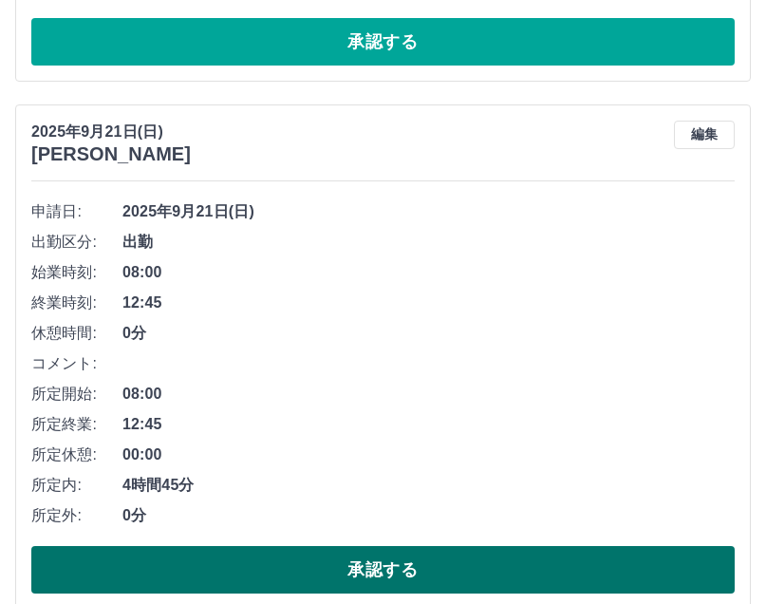
scroll to position [2772, 0]
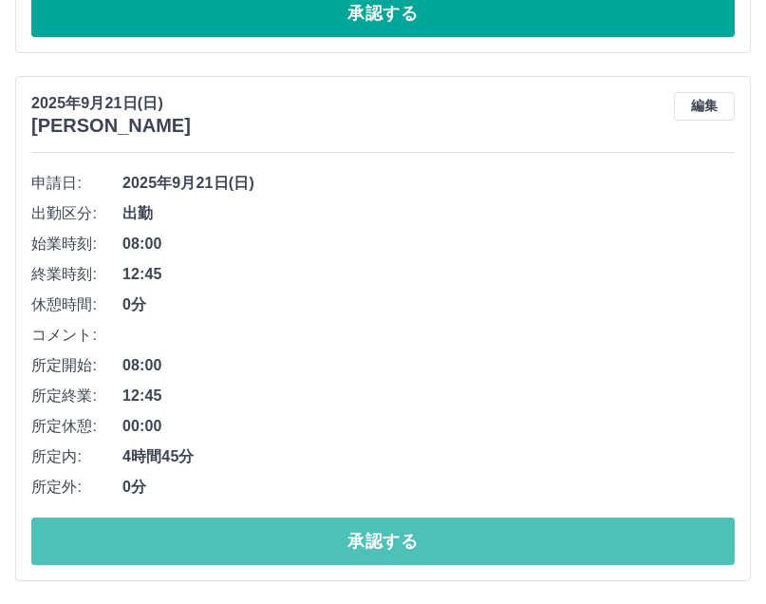
click at [383, 539] on button "承認する" at bounding box center [382, 540] width 703 height 47
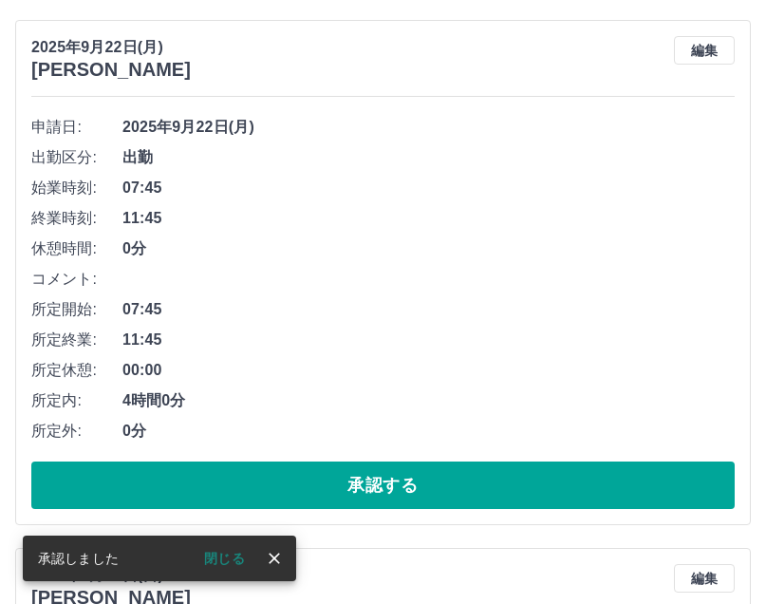
scroll to position [2244, 0]
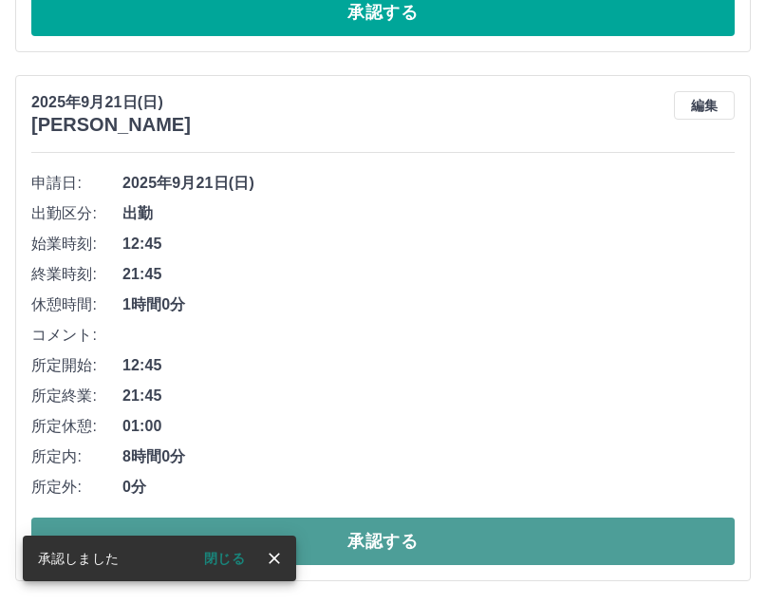
click at [395, 544] on button "承認する" at bounding box center [382, 540] width 703 height 47
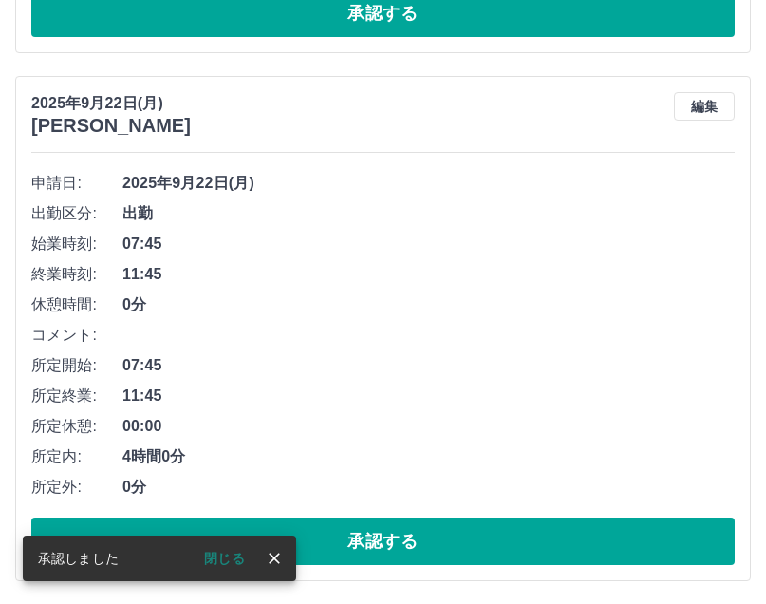
scroll to position [1715, 0]
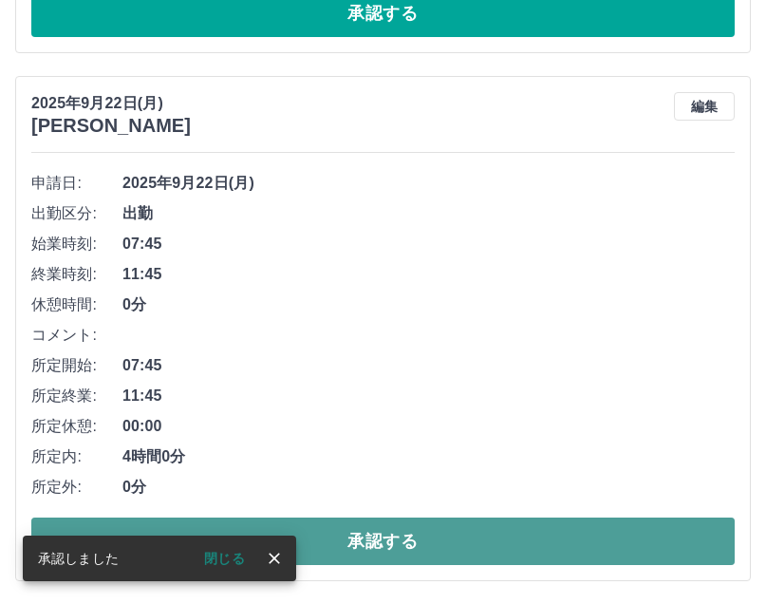
click at [424, 535] on button "承認する" at bounding box center [382, 540] width 703 height 47
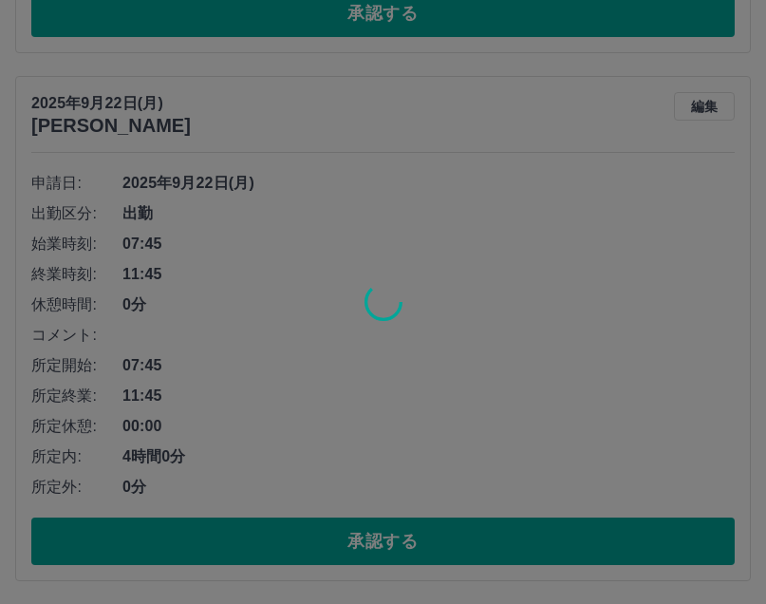
scroll to position [1188, 0]
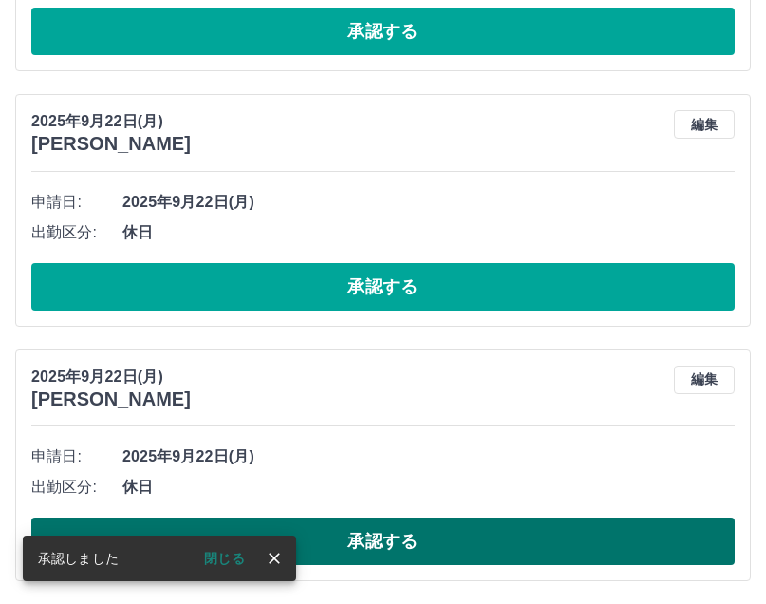
click at [381, 522] on button "承認する" at bounding box center [382, 540] width 703 height 47
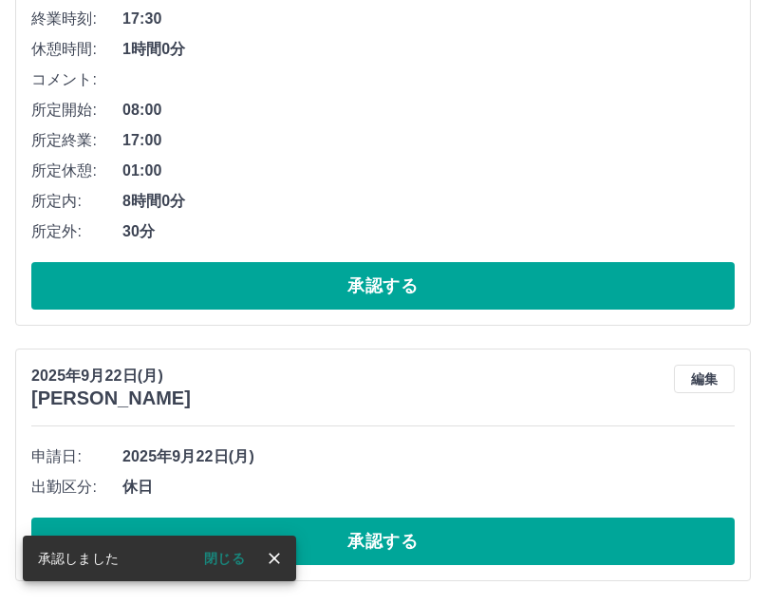
scroll to position [933, 0]
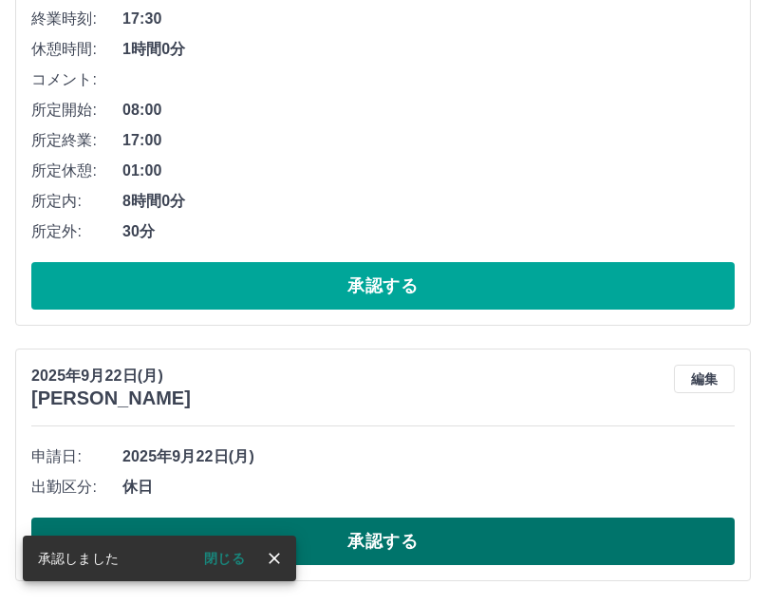
click at [428, 539] on button "承認する" at bounding box center [382, 540] width 703 height 47
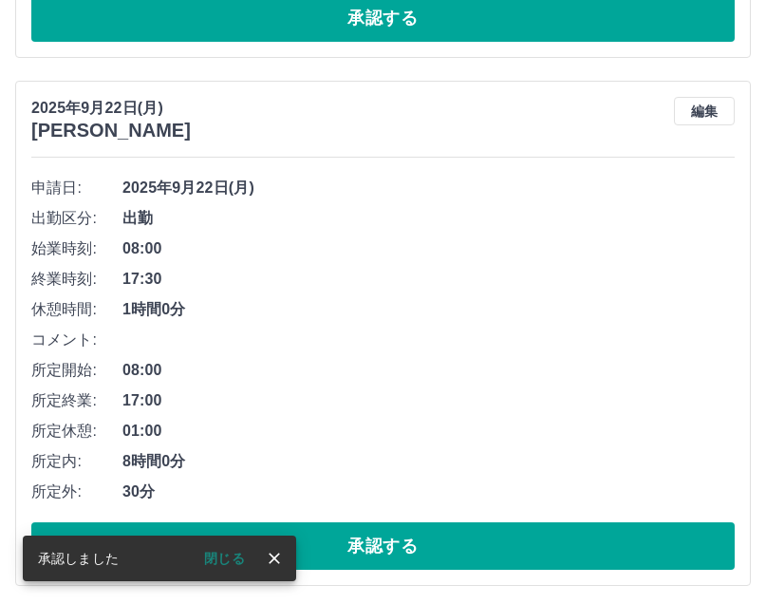
scroll to position [678, 0]
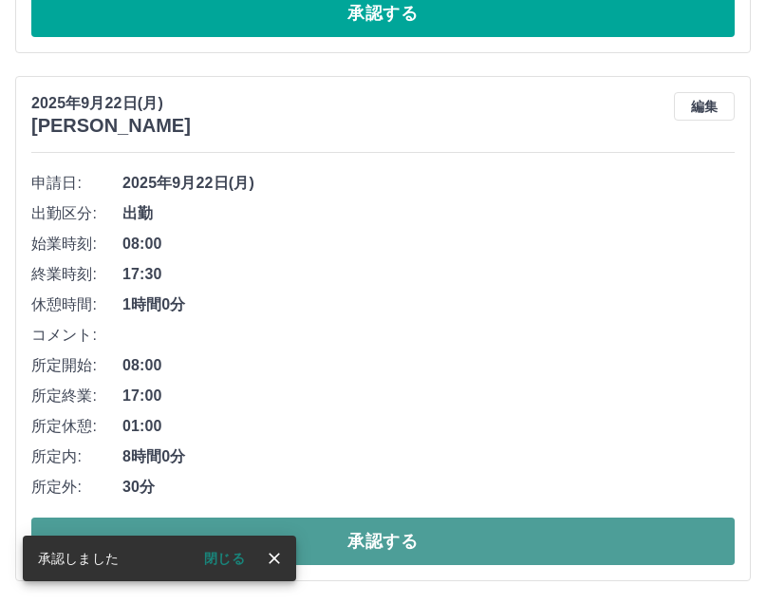
click at [368, 535] on button "承認する" at bounding box center [382, 540] width 703 height 47
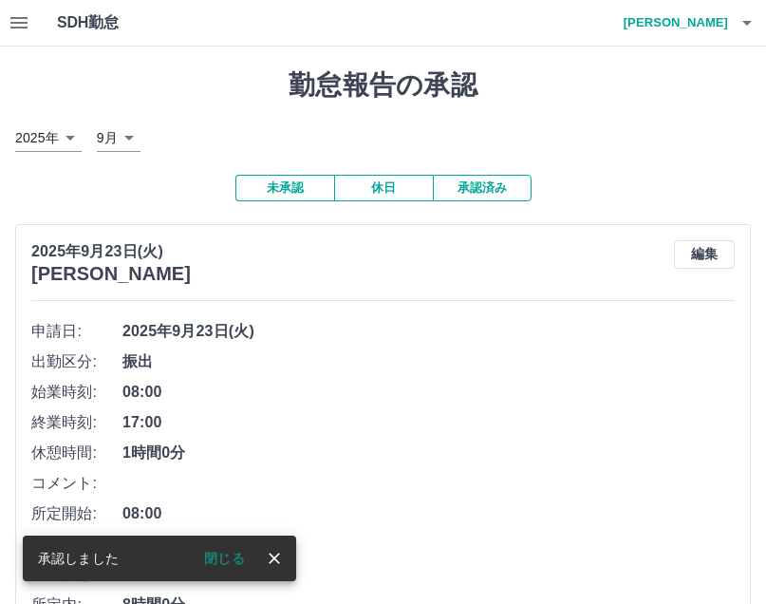
scroll to position [150, 0]
